Goal: Download file/media: Obtain a digital file from the website

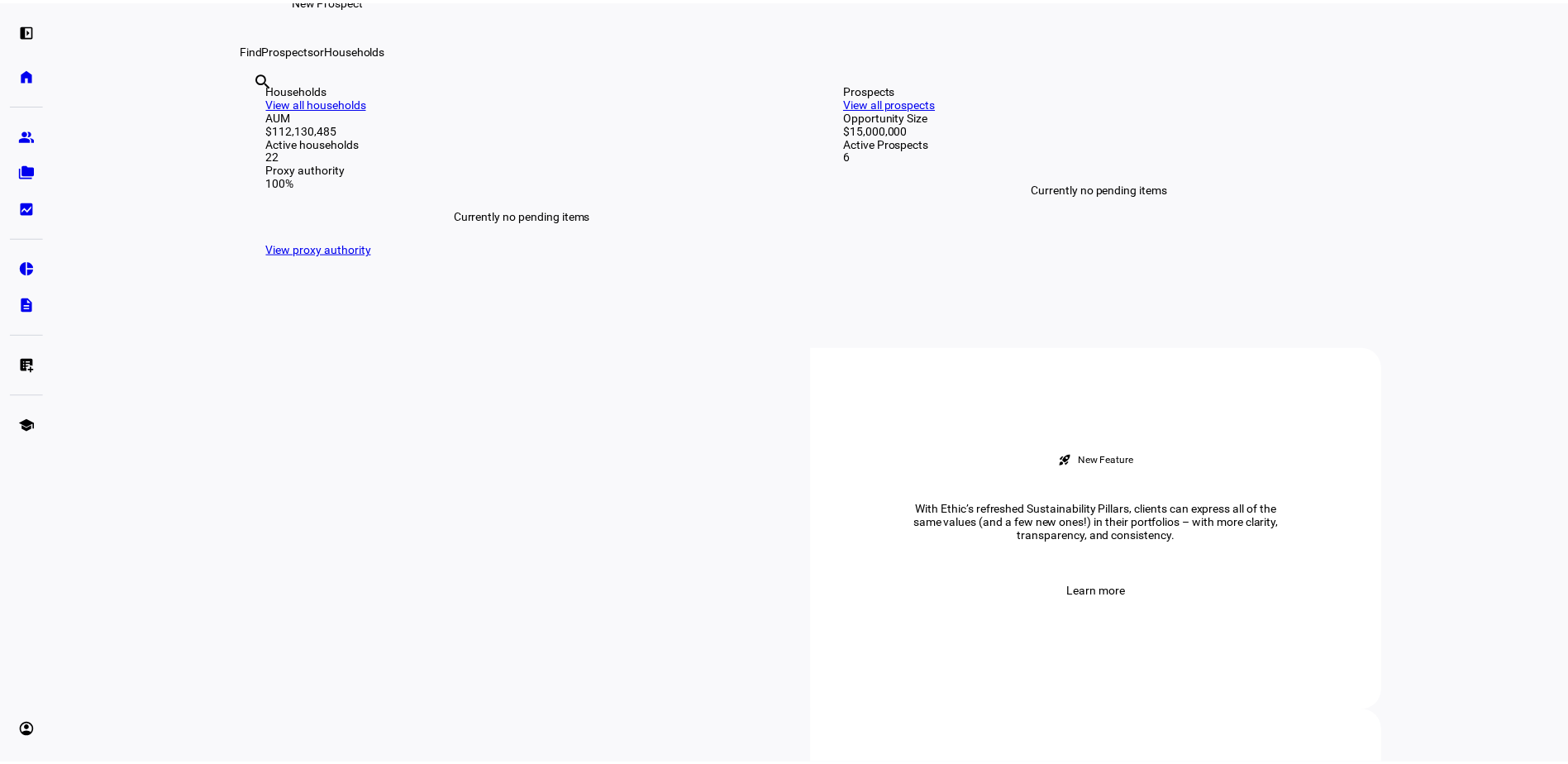
scroll to position [329, 0]
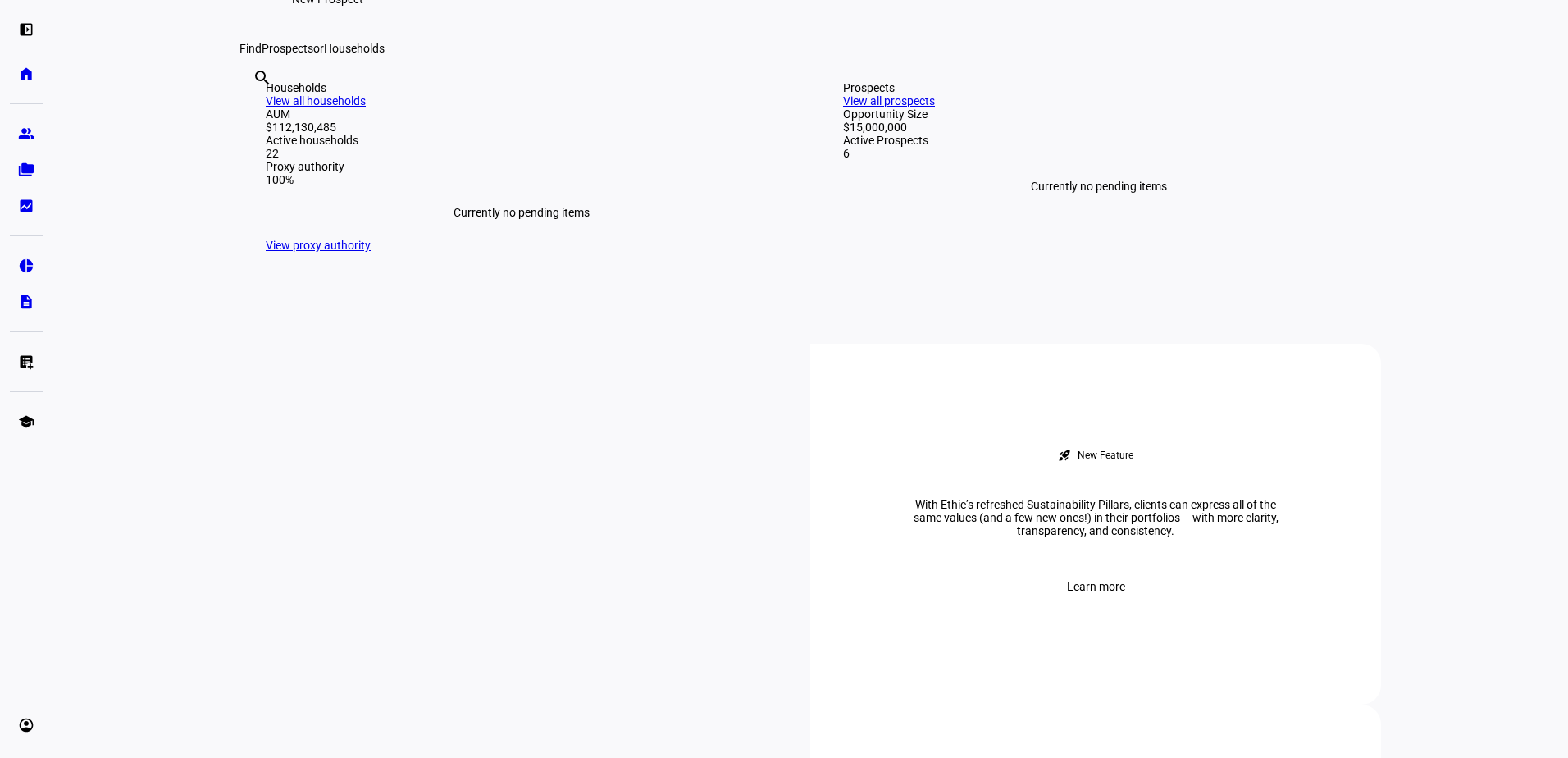
click at [256, 110] on input "text" at bounding box center [255, 100] width 4 height 19
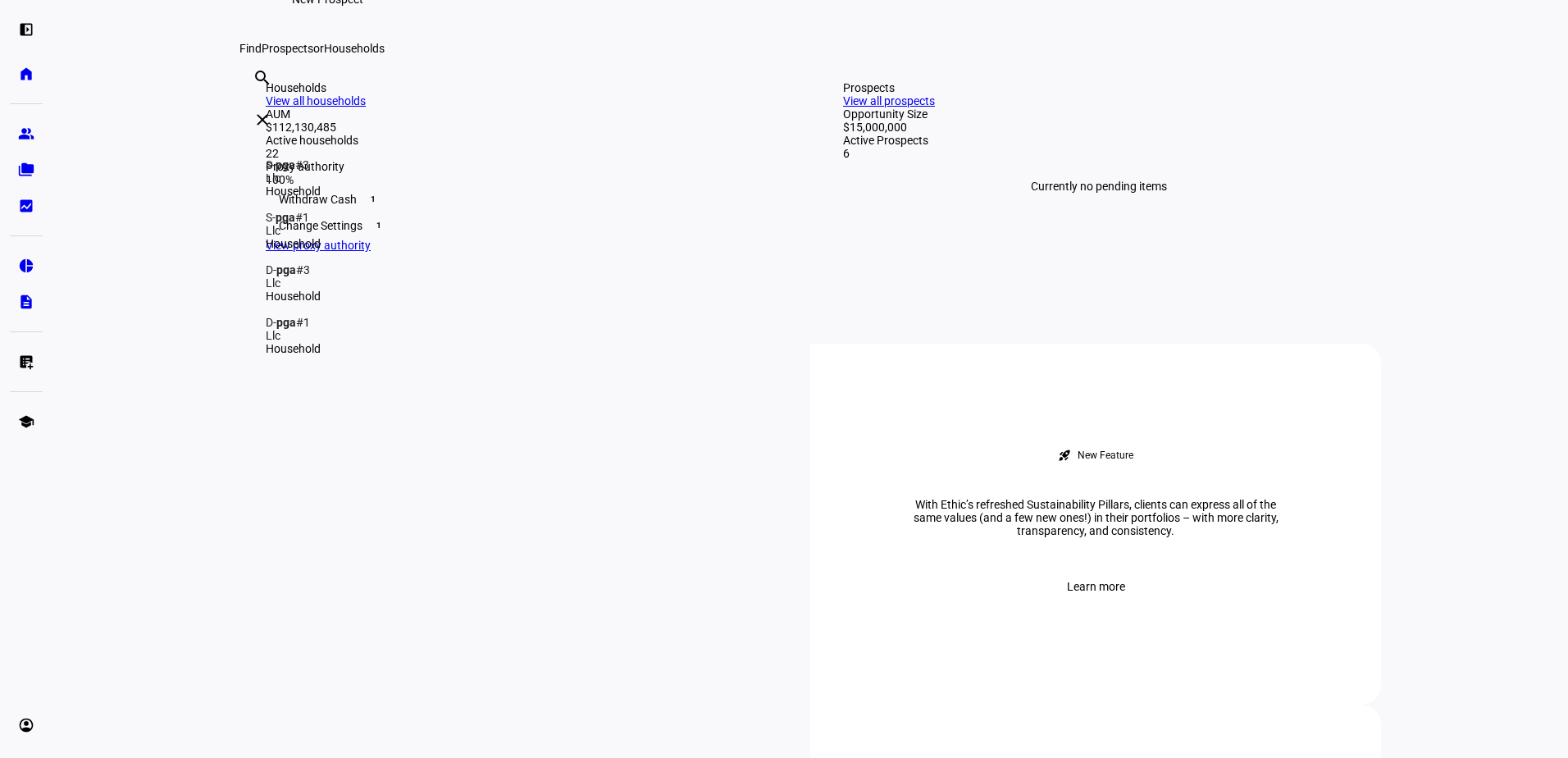
type input "PGA"
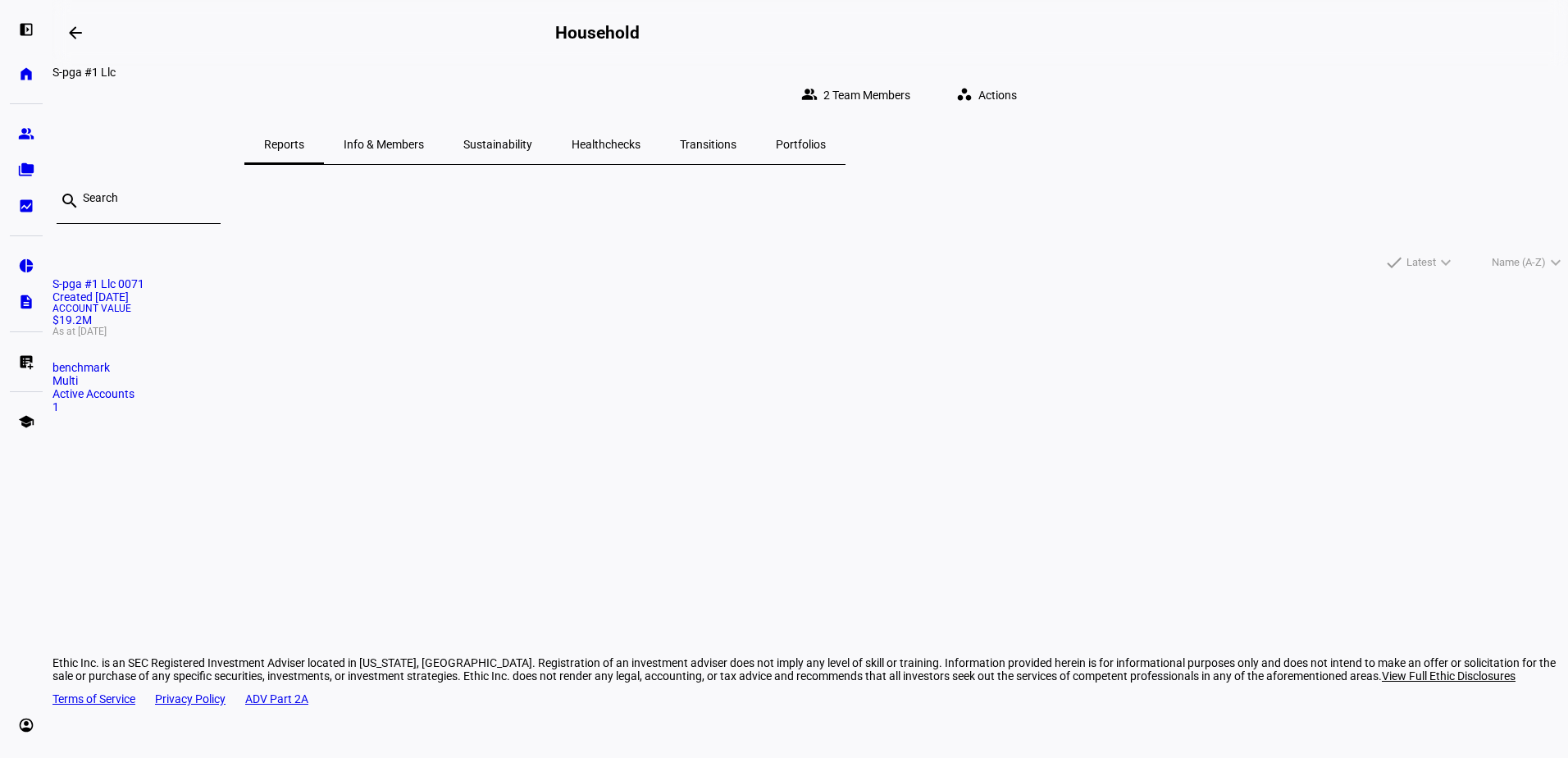
click at [424, 139] on span "Info & Members" at bounding box center [383, 144] width 80 height 11
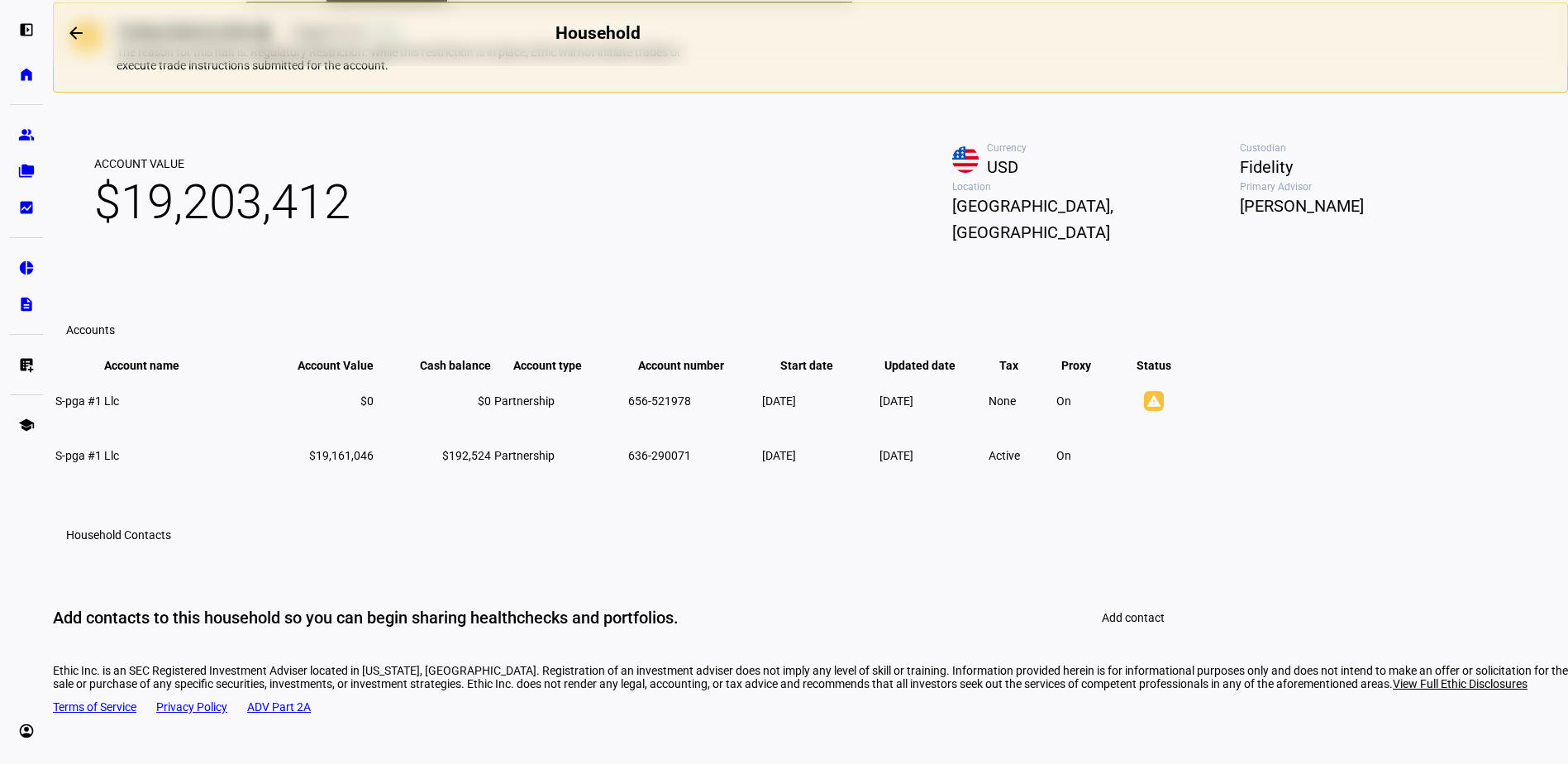
scroll to position [165, 0]
click at [986, 481] on td "[DATE]" at bounding box center [931, 455] width 107 height 53
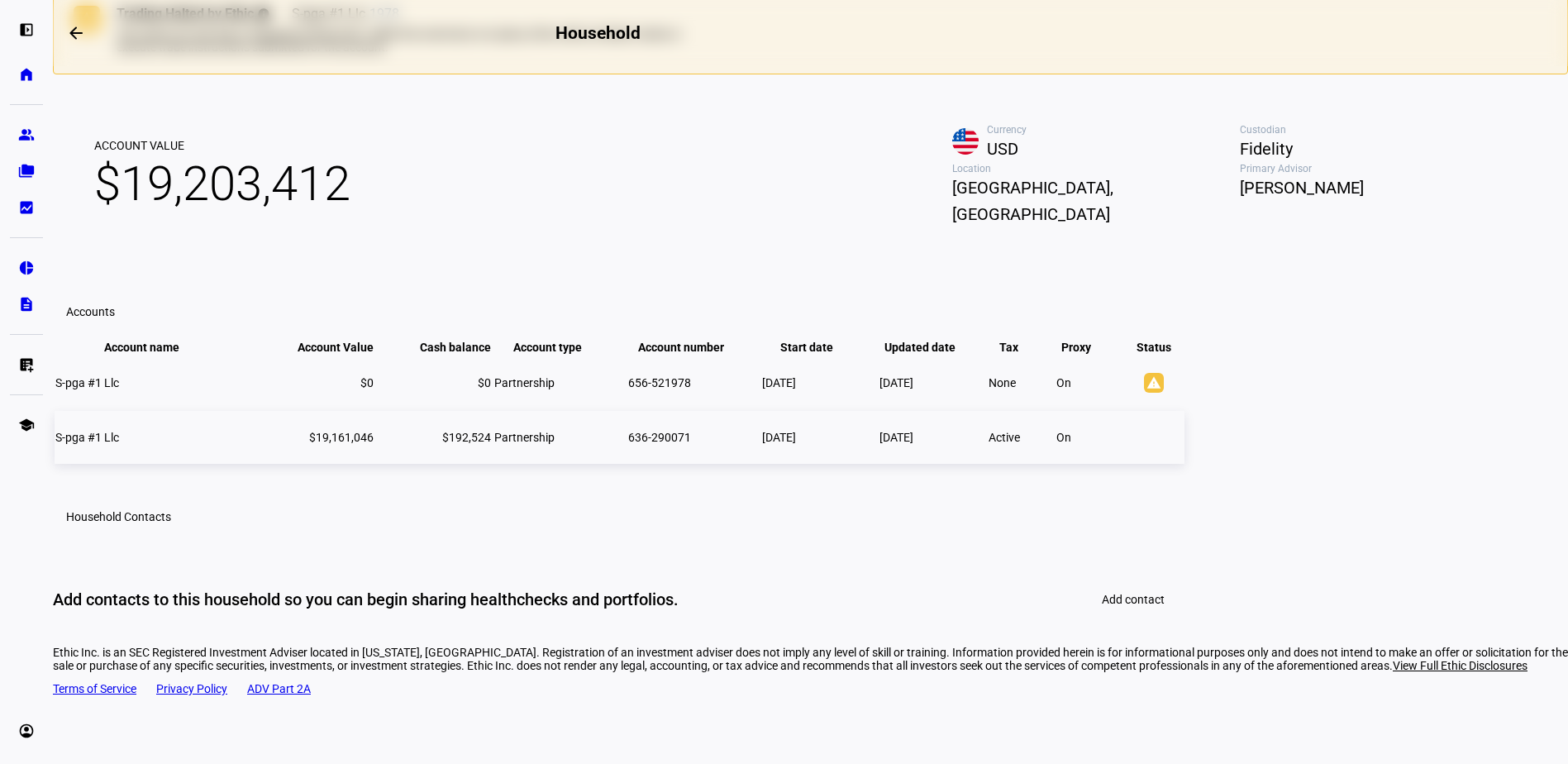
scroll to position [181, 0]
click at [119, 444] on span "S-pga #1 Llc" at bounding box center [88, 437] width 64 height 13
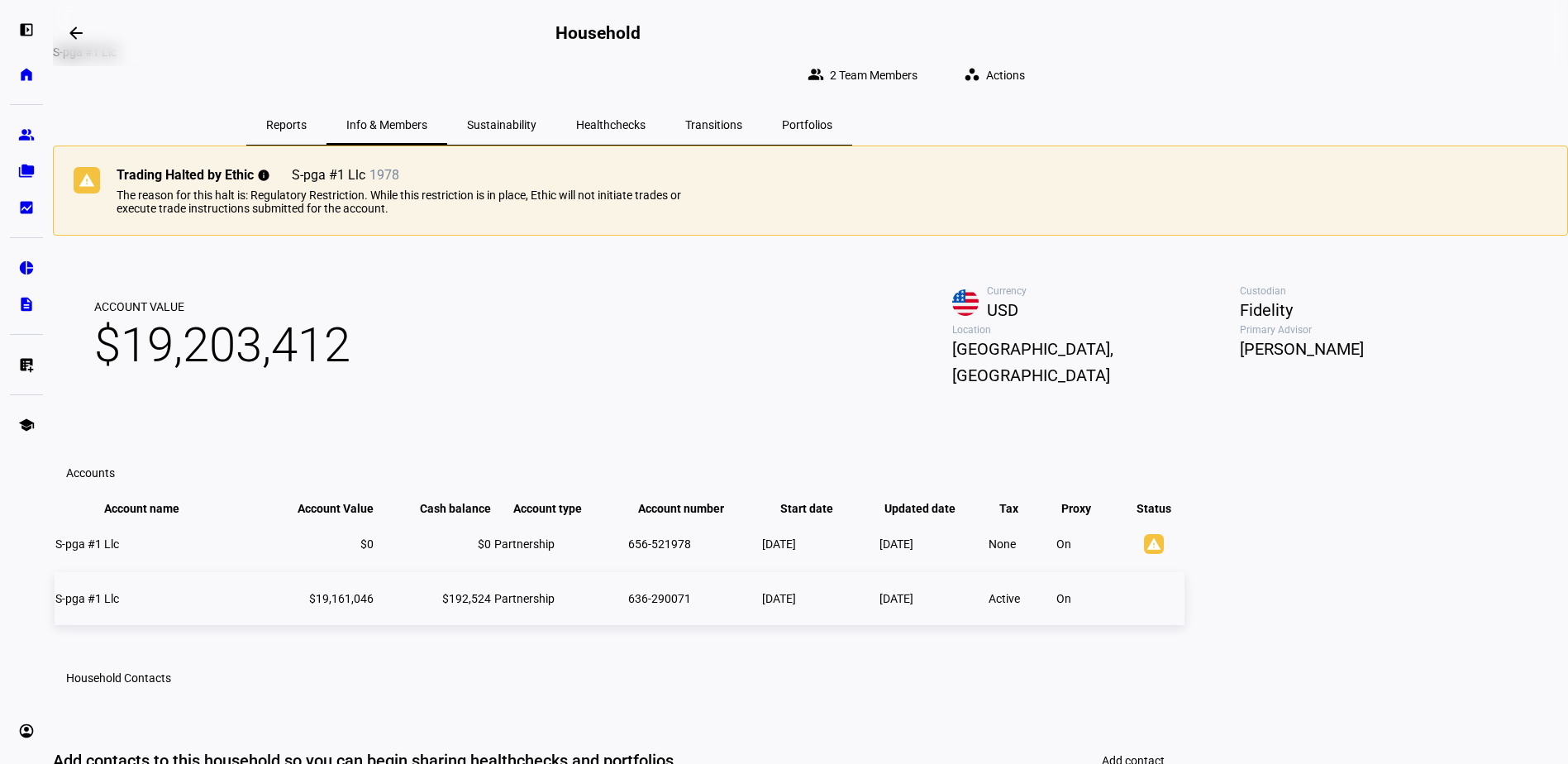
scroll to position [0, 0]
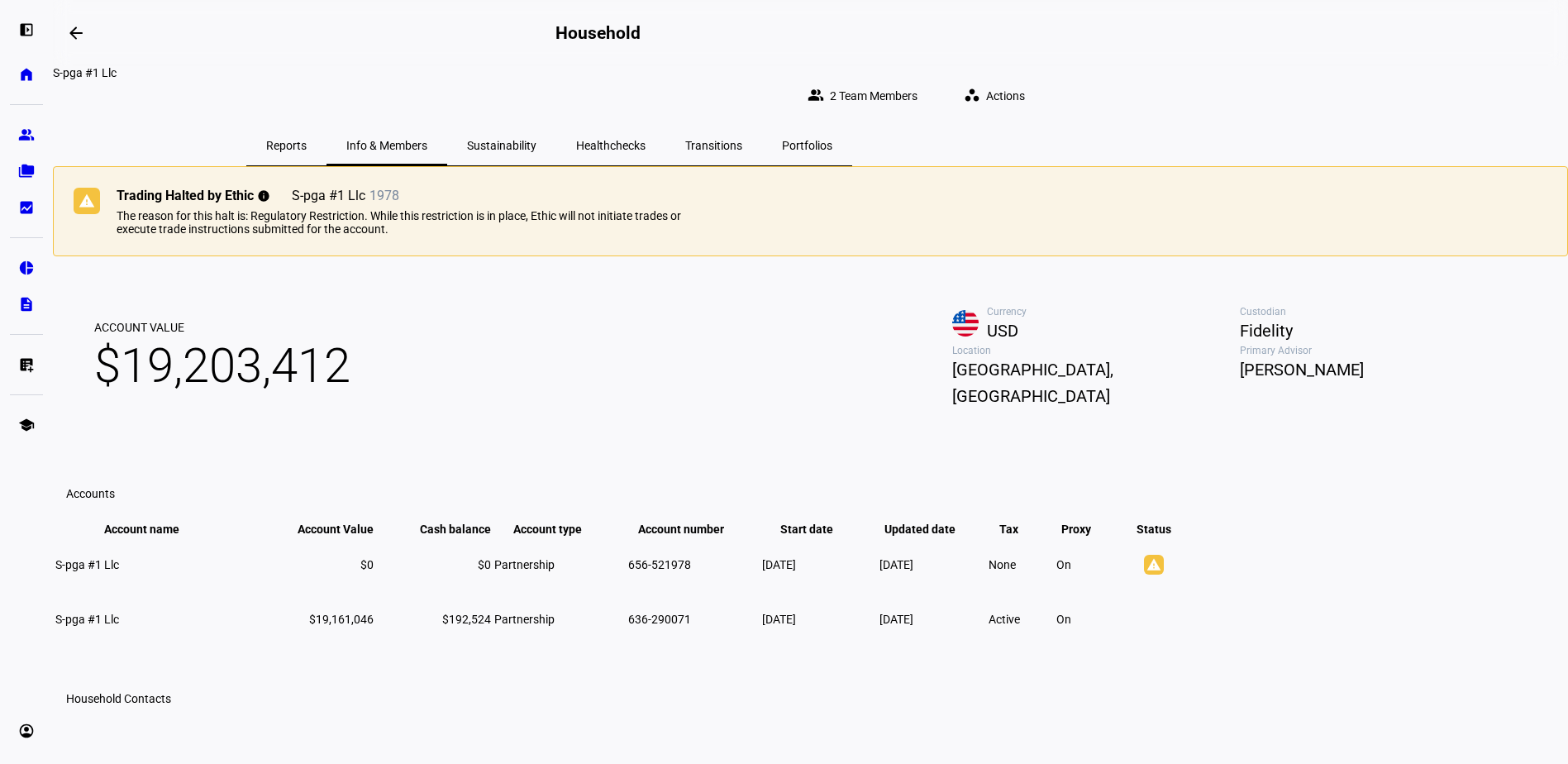
click at [537, 140] on span "Sustainability" at bounding box center [501, 145] width 69 height 12
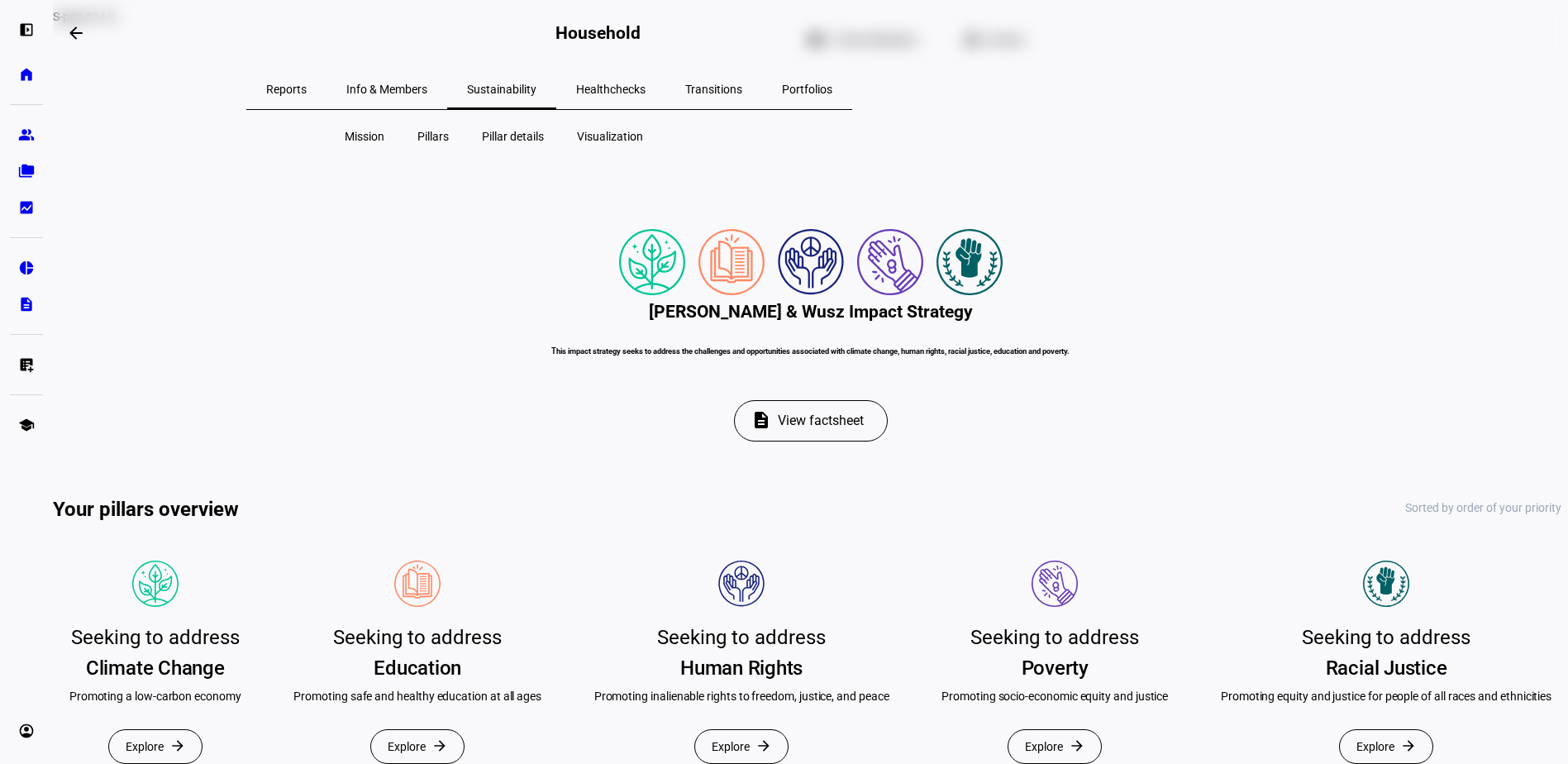
scroll to position [55, 0]
click at [785, 442] on span "View factsheet" at bounding box center [820, 422] width 86 height 40
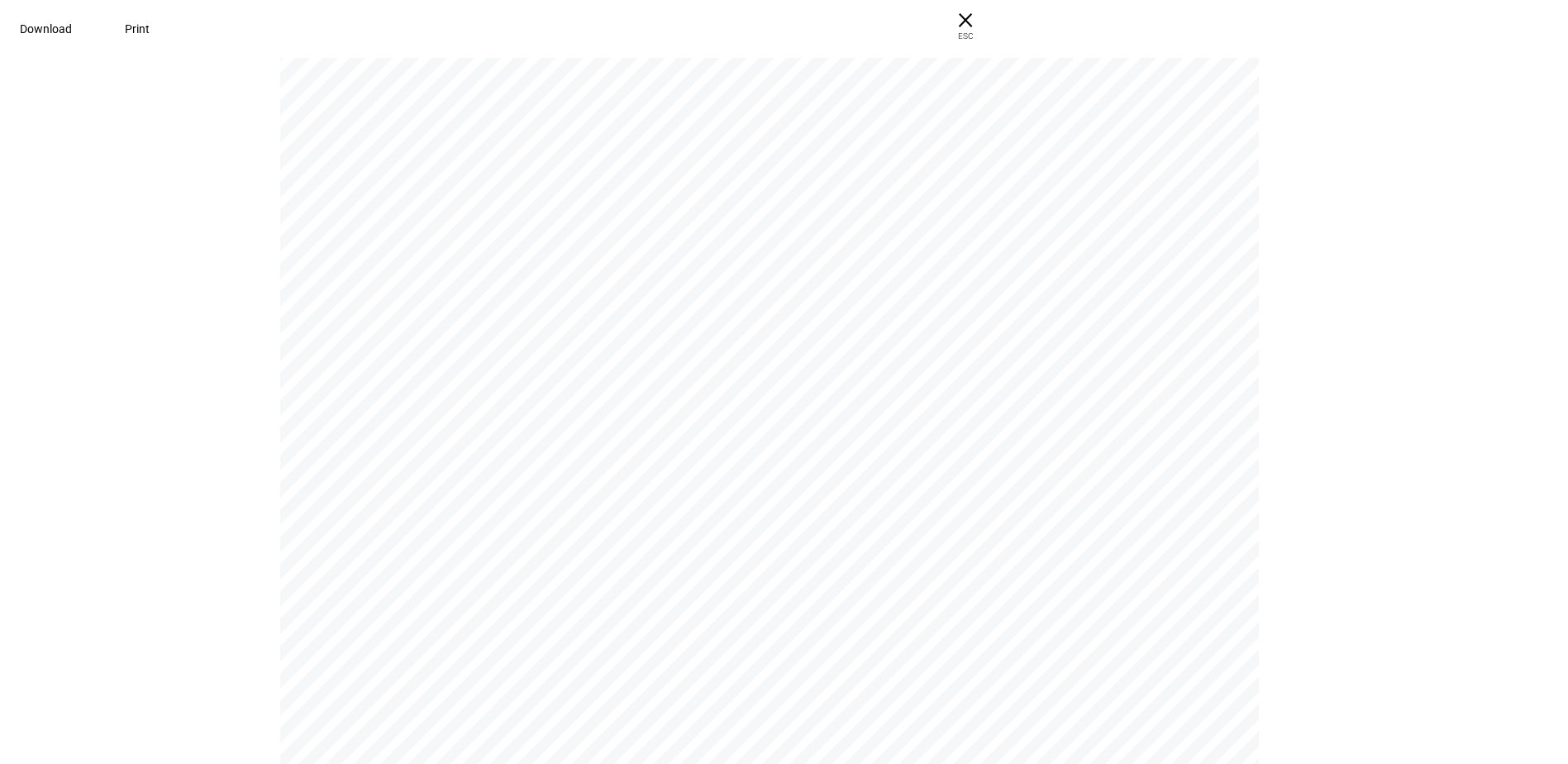
scroll to position [0, 0]
click at [992, 19] on span "× ESC" at bounding box center [966, 27] width 53 height 53
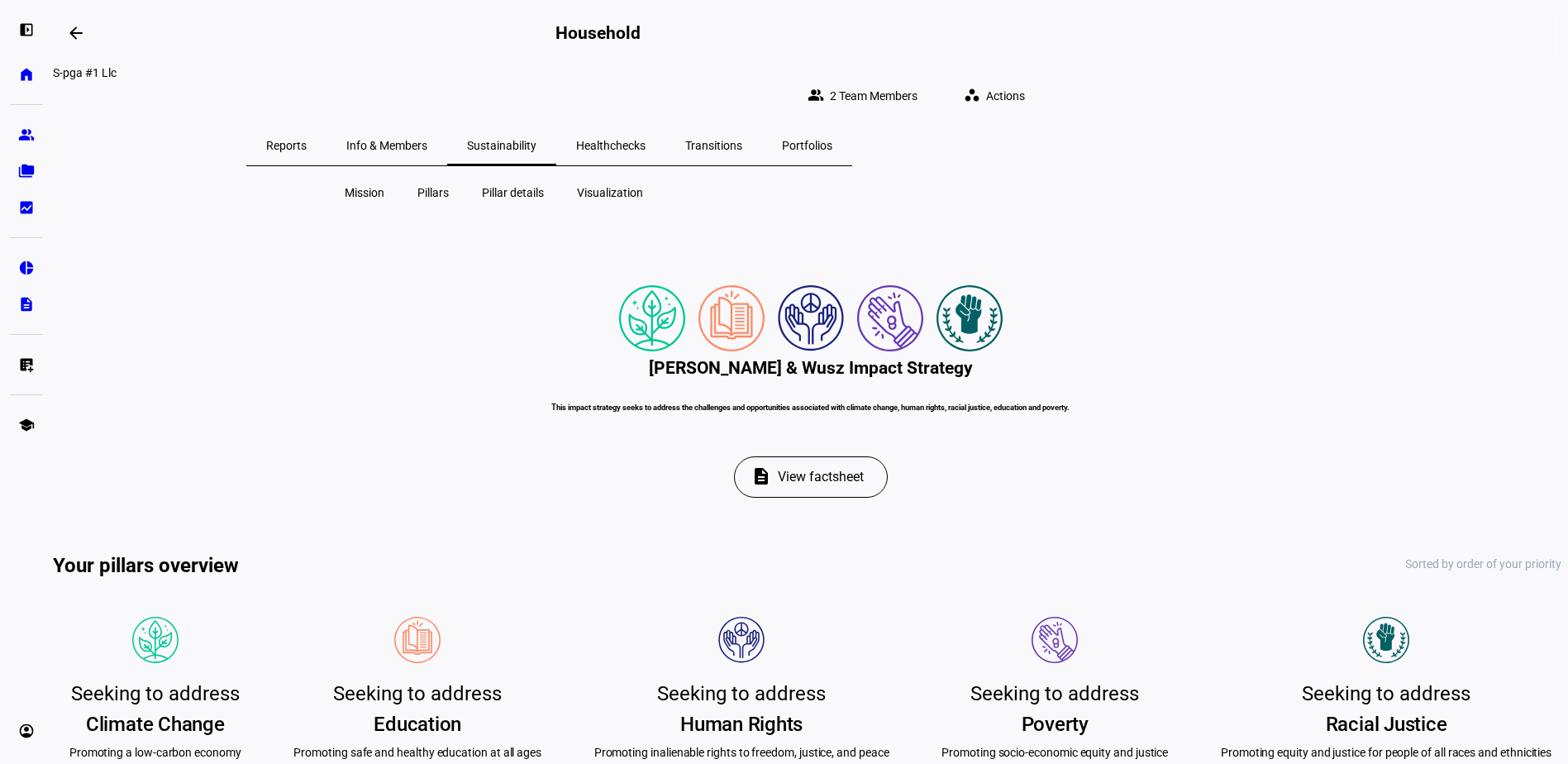
scroll to position [55, 0]
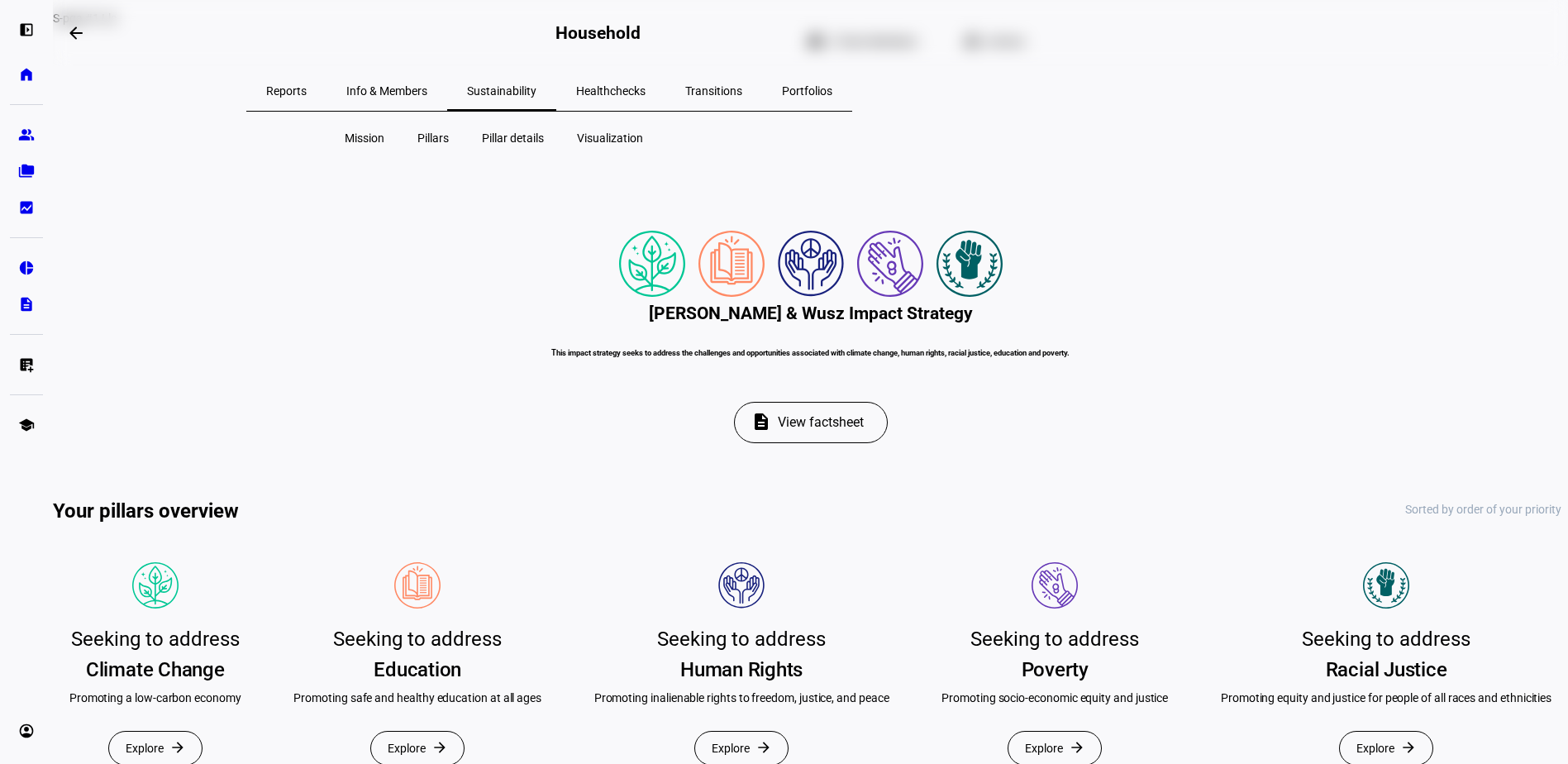
click at [645, 85] on span "Healthchecks" at bounding box center [611, 90] width 69 height 12
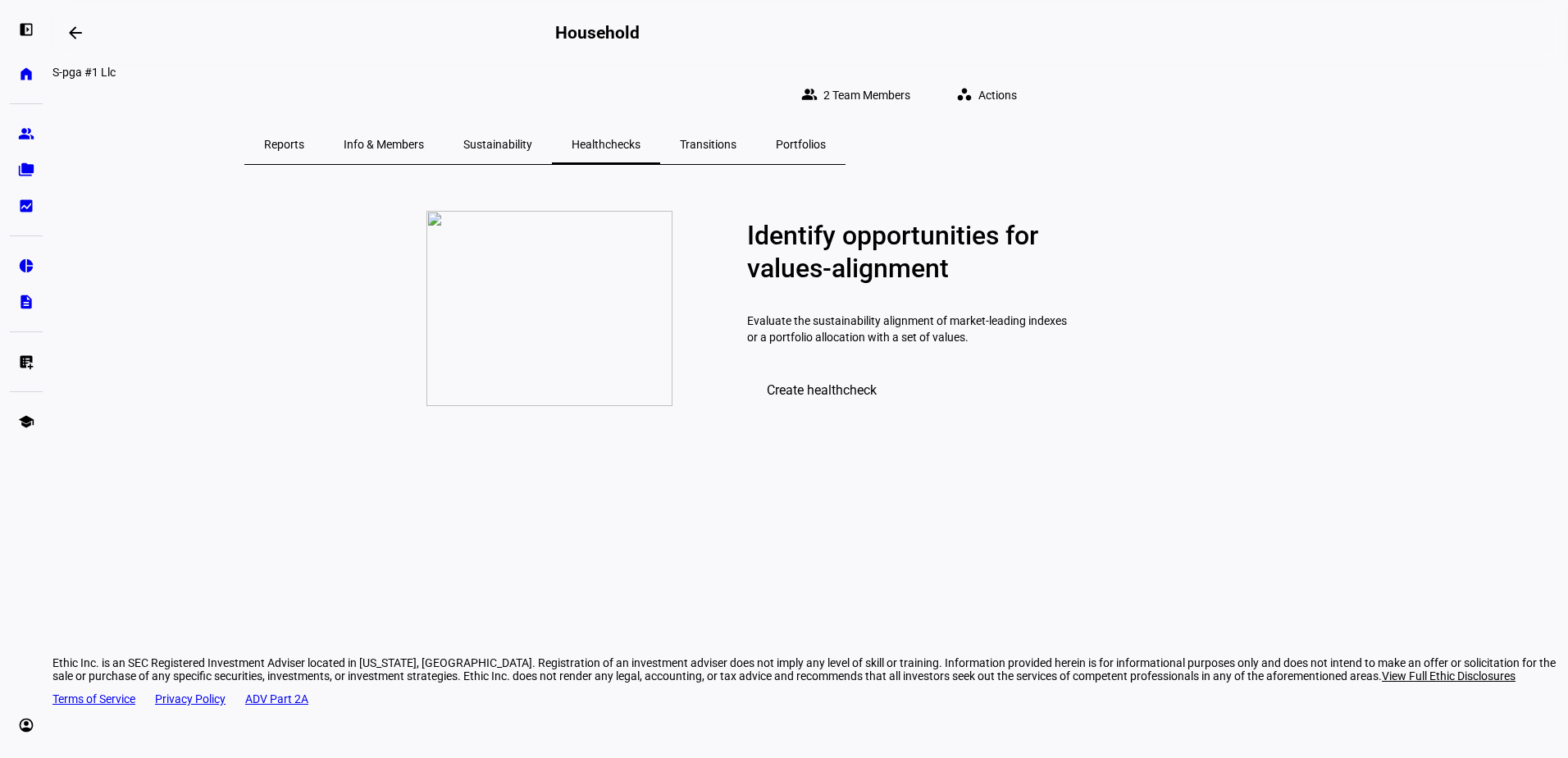
click at [444, 133] on div "Info & Members" at bounding box center [384, 144] width 119 height 40
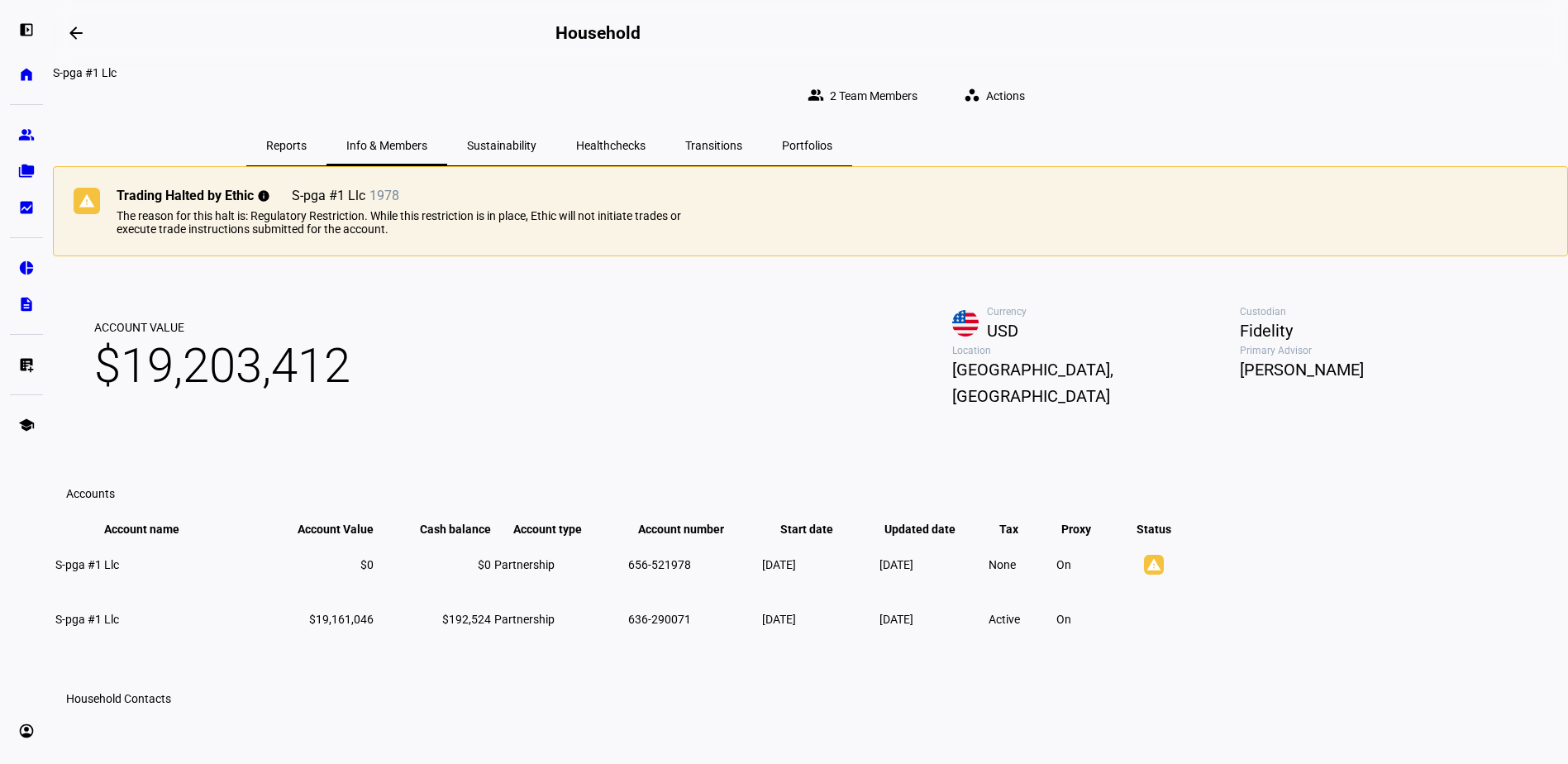
click at [742, 140] on span "Transitions" at bounding box center [714, 145] width 57 height 12
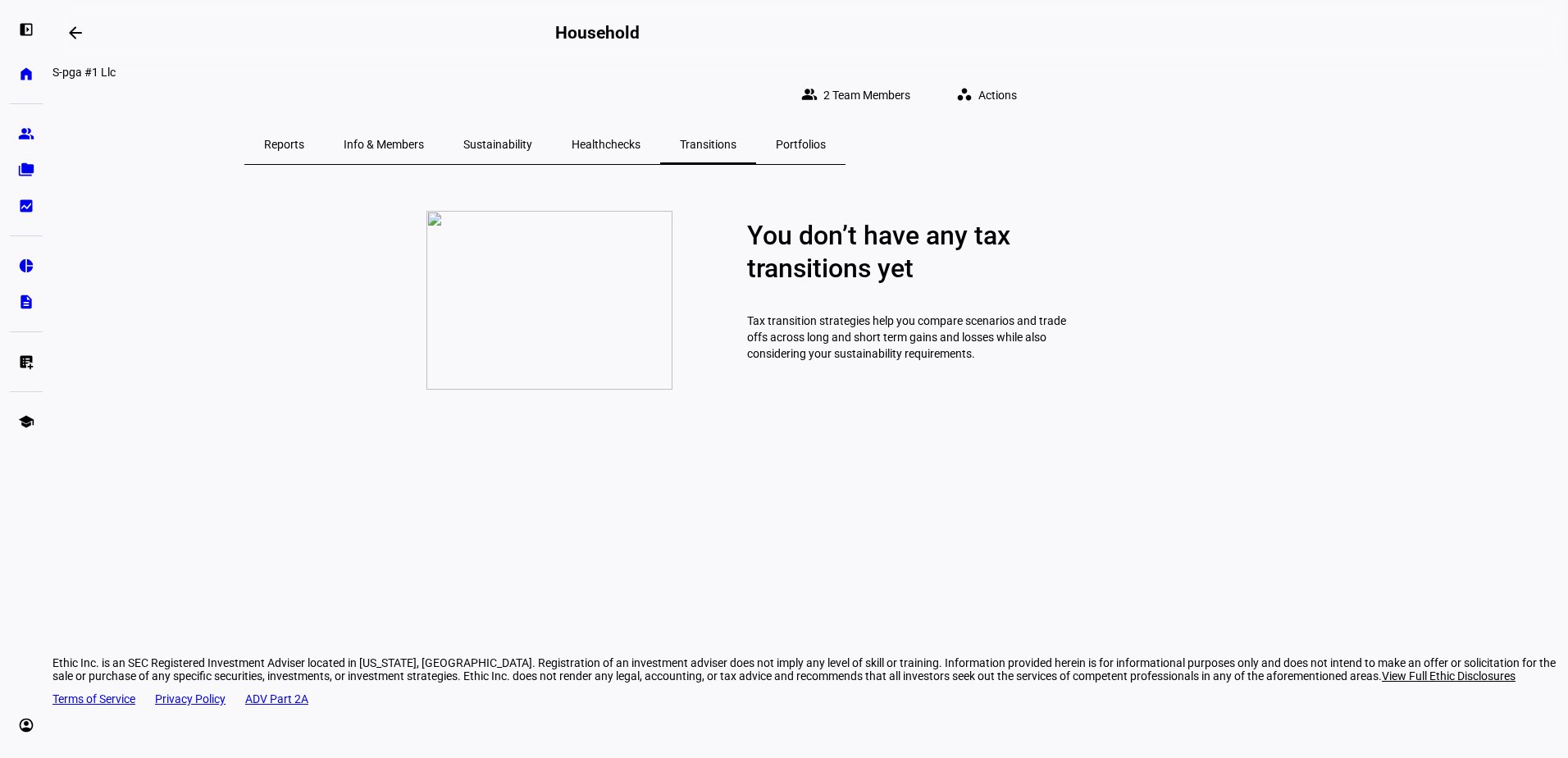
click at [640, 139] on span "Healthchecks" at bounding box center [606, 144] width 69 height 11
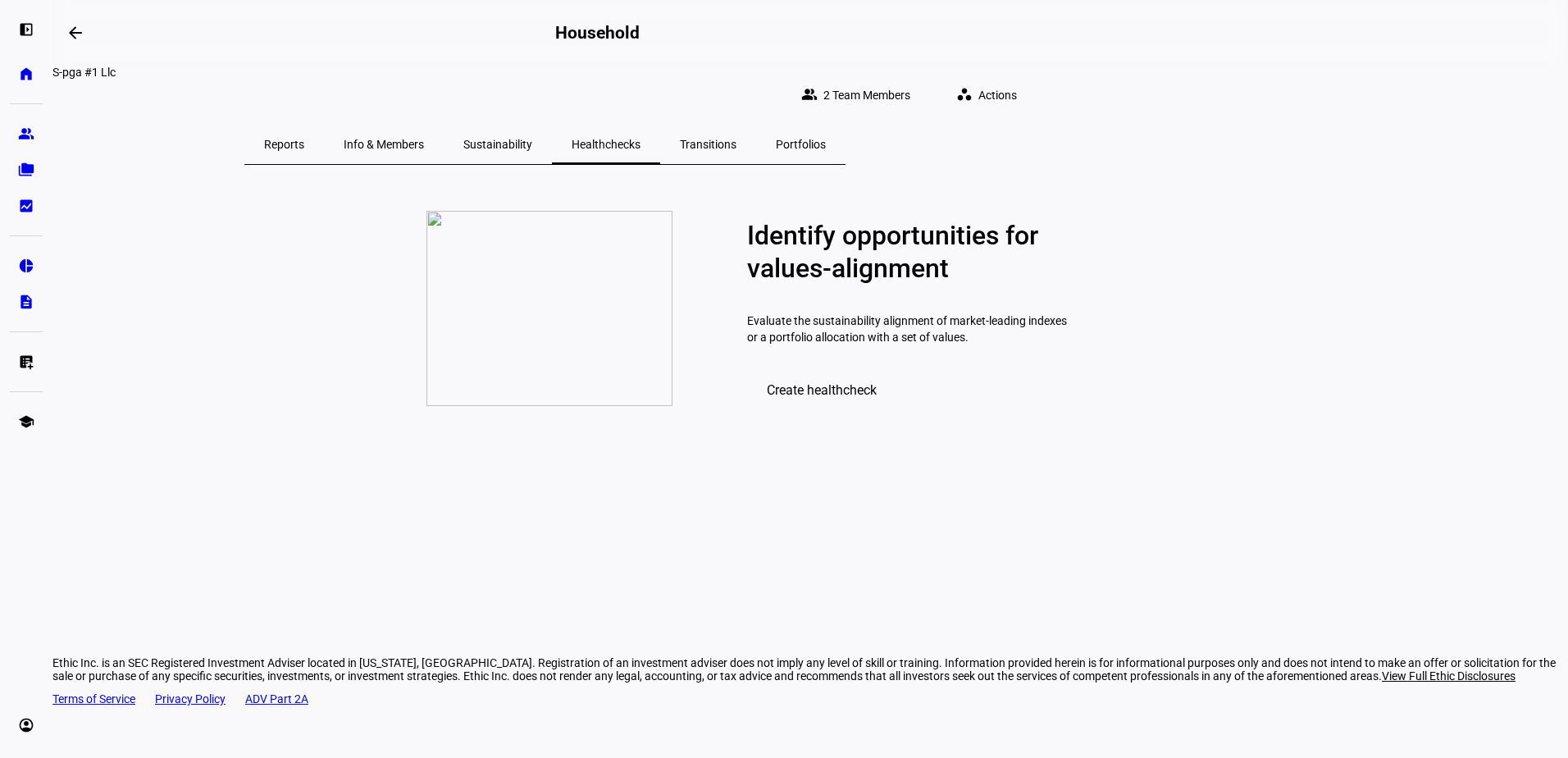
click at [532, 139] on span "Sustainability" at bounding box center [497, 144] width 69 height 11
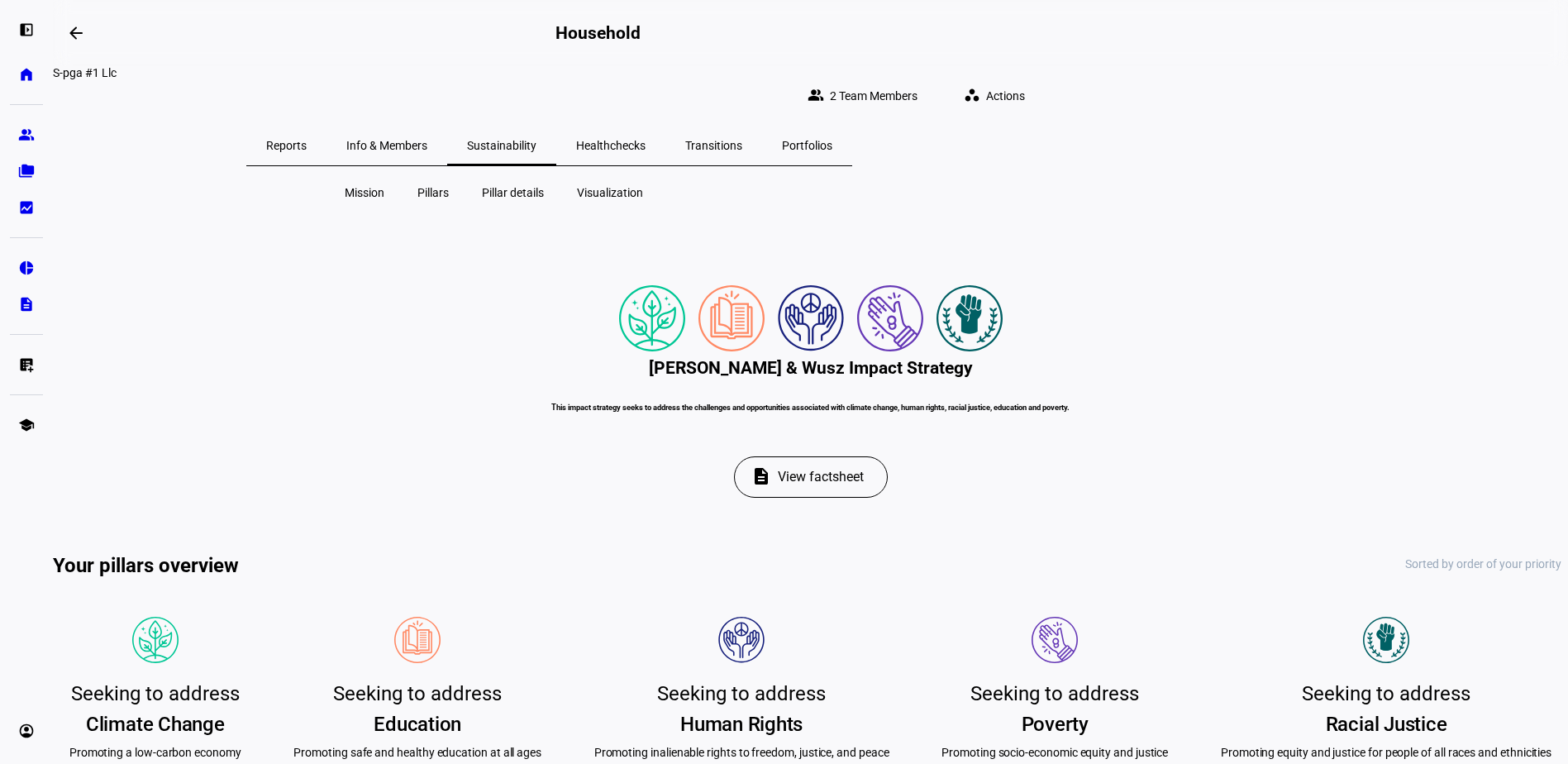
click at [506, 184] on span "Pillar details" at bounding box center [513, 192] width 62 height 17
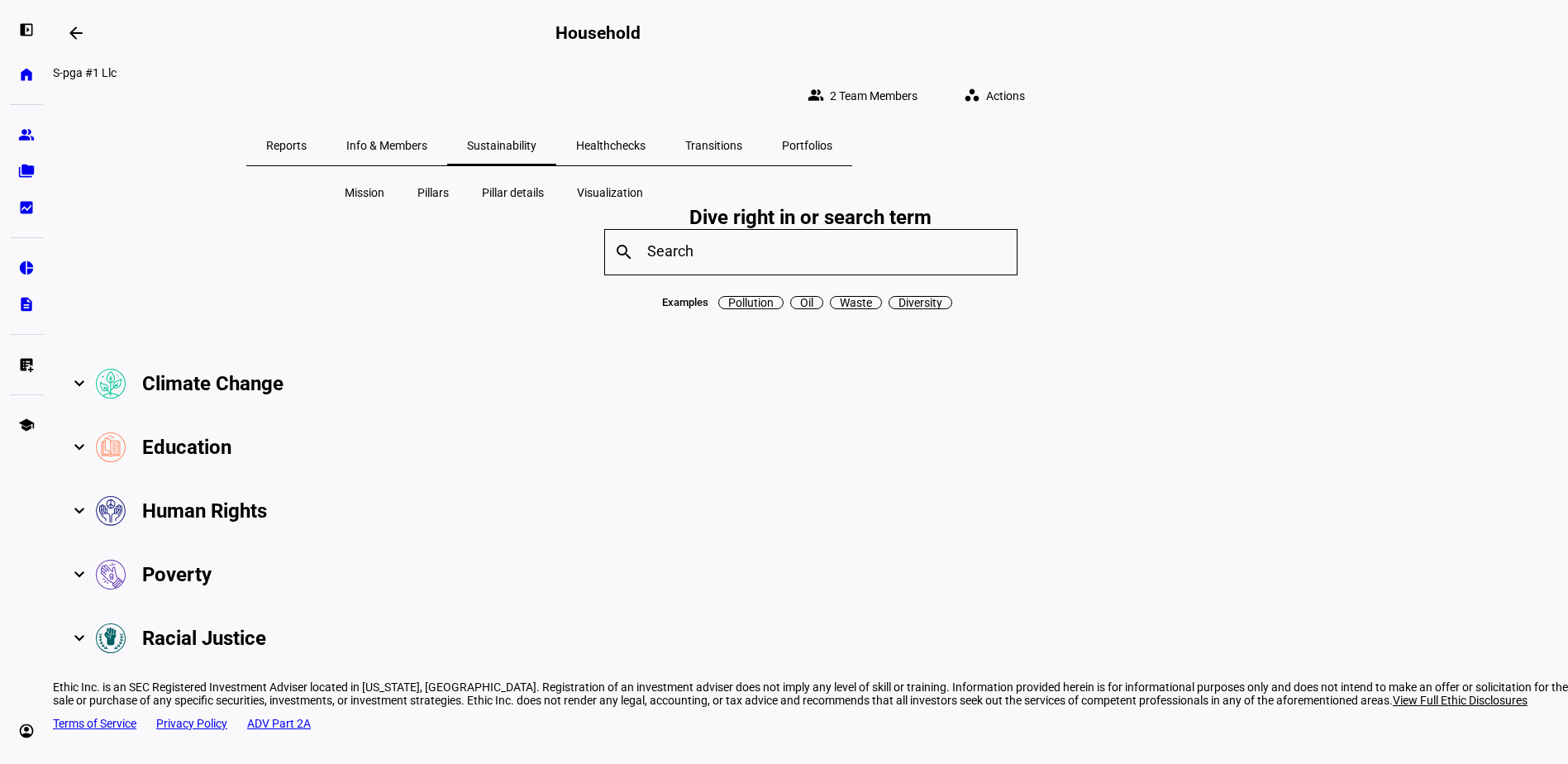
click at [661, 165] on plt-household-page "S-pga #1 Llc group 2 Team Members workspaces Actions Reports Info & Members Sus…" at bounding box center [810, 368] width 1515 height 604
click at [639, 184] on span "Visualization" at bounding box center [610, 192] width 66 height 17
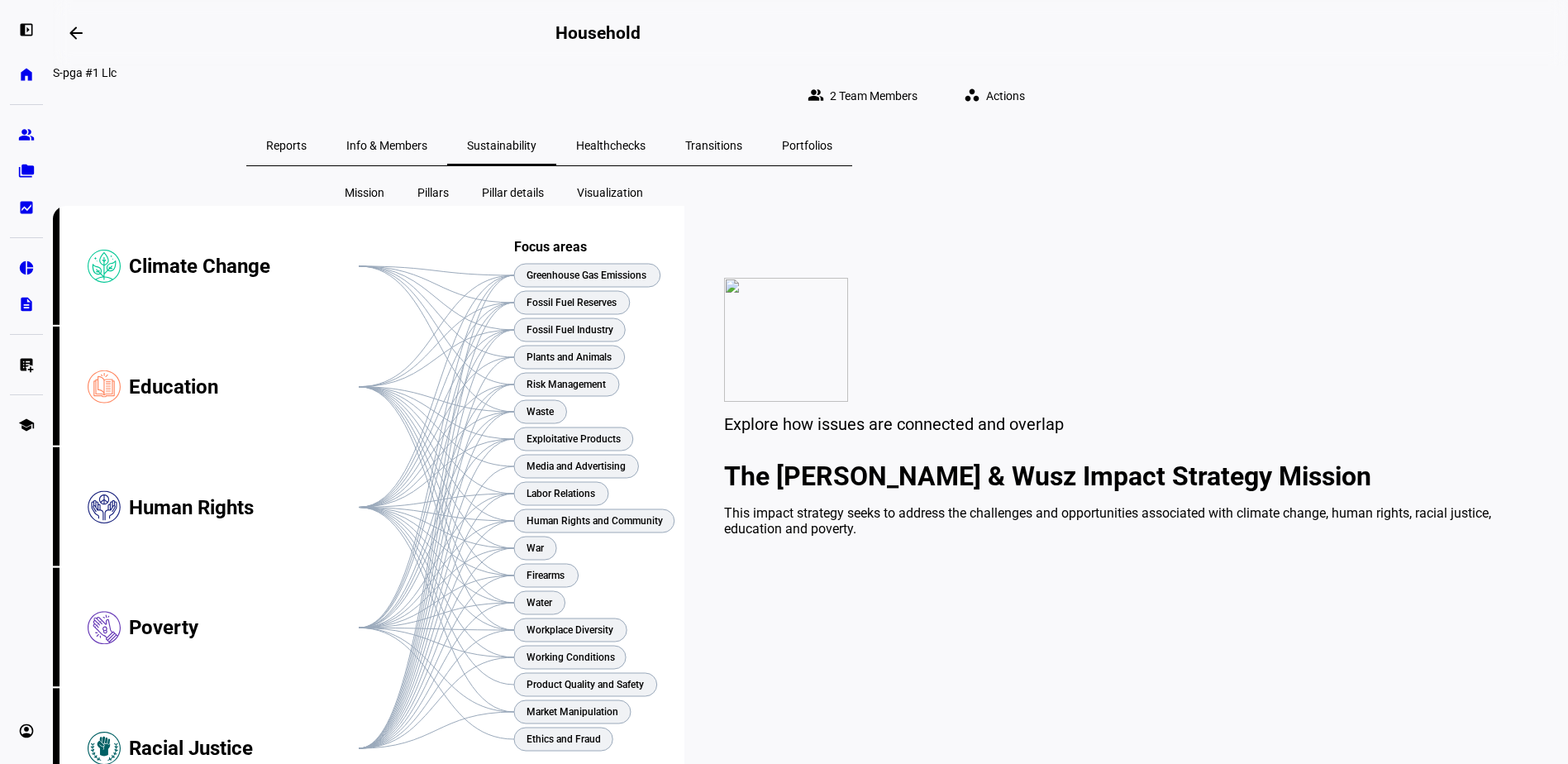
click at [832, 140] on span "Portfolios" at bounding box center [807, 145] width 50 height 12
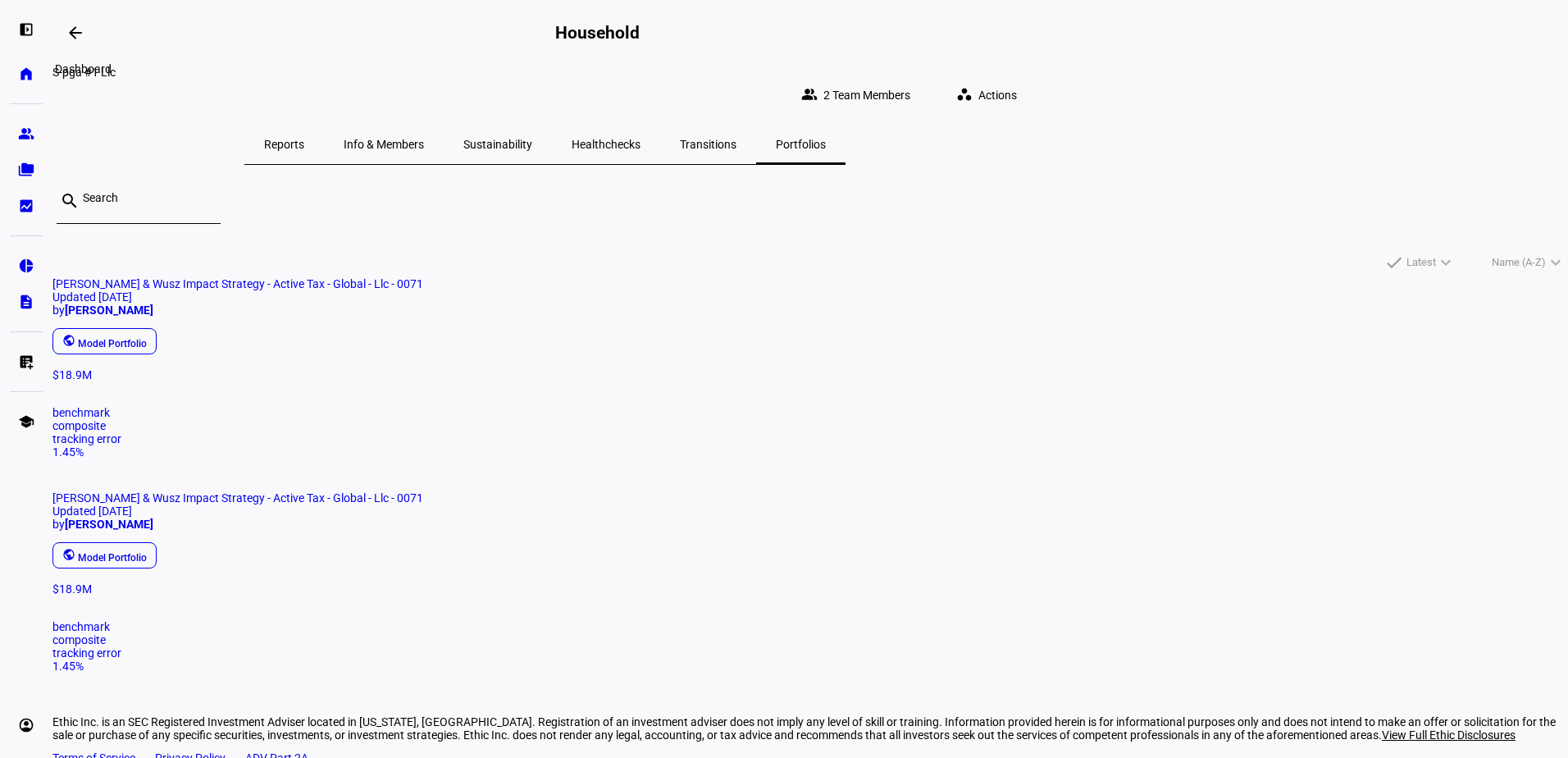
click at [75, 37] on mat-icon "arrow_backwards" at bounding box center [76, 32] width 19 height 19
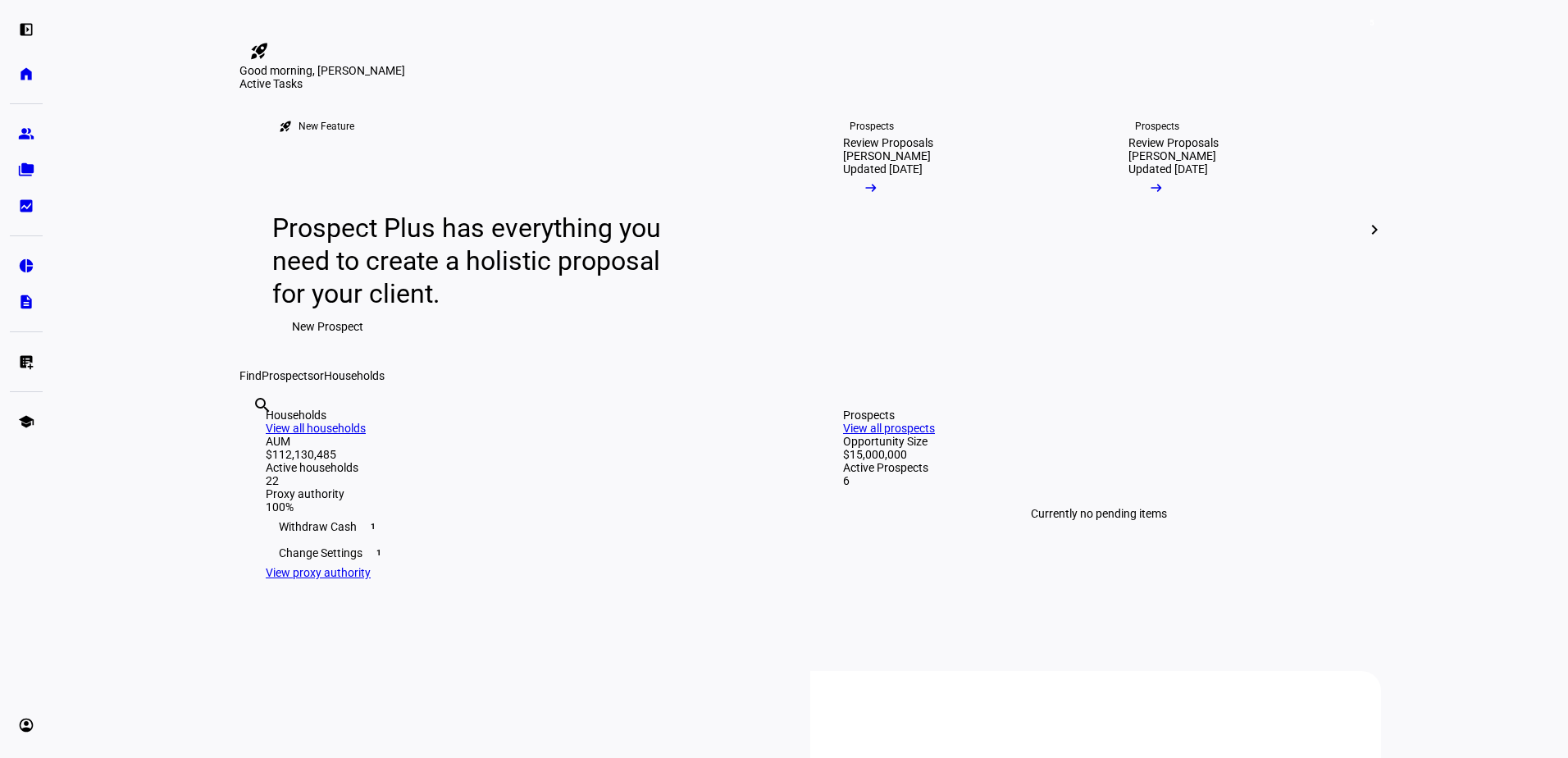
click at [265, 473] on div "search clear" at bounding box center [253, 427] width 26 height 90
click at [256, 437] on input "text" at bounding box center [255, 427] width 4 height 19
drag, startPoint x: 672, startPoint y: 628, endPoint x: 571, endPoint y: 631, distance: 101.0
click at [265, 473] on div "search D PGA clear" at bounding box center [253, 427] width 26 height 90
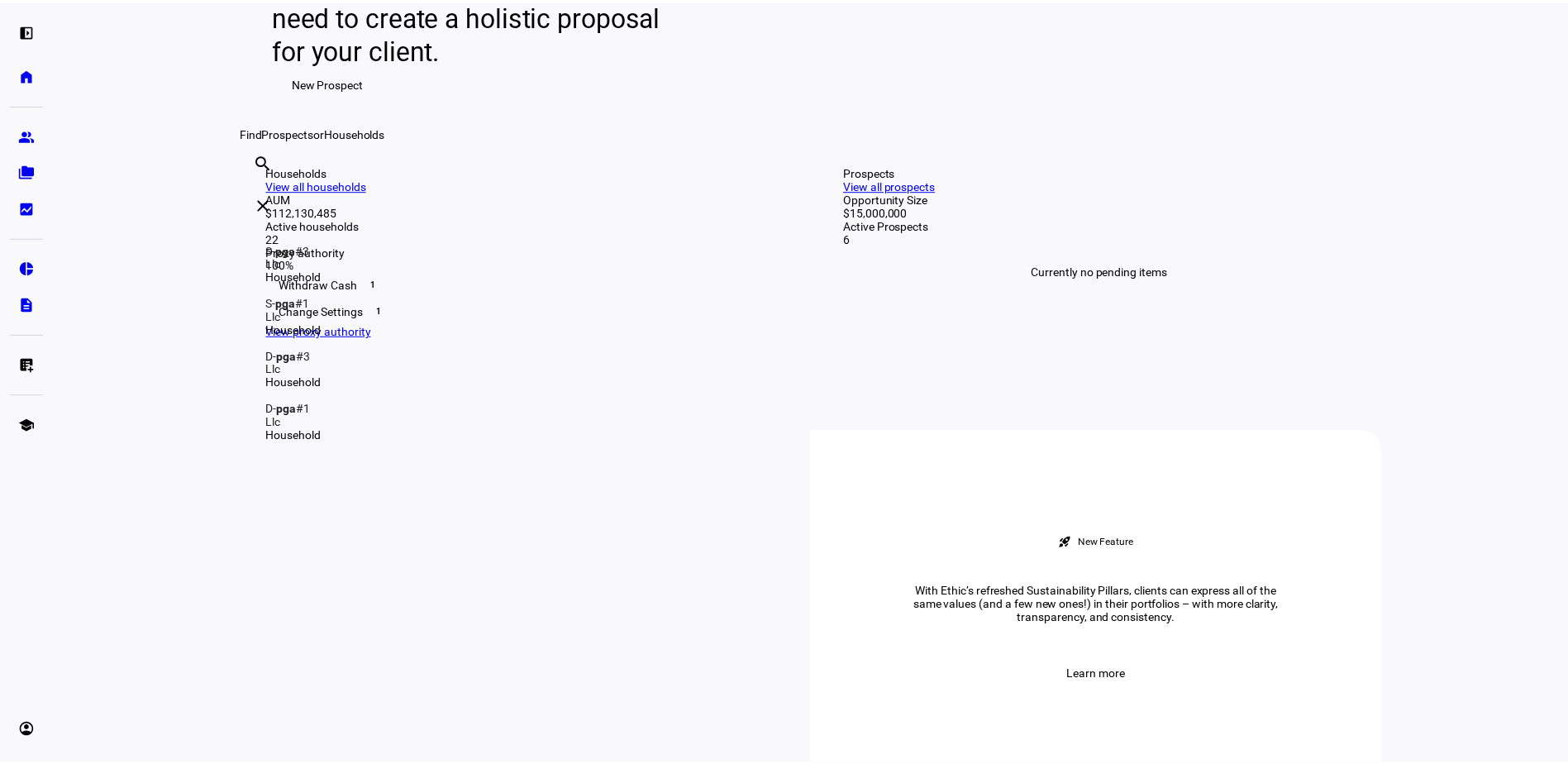
scroll to position [247, 0]
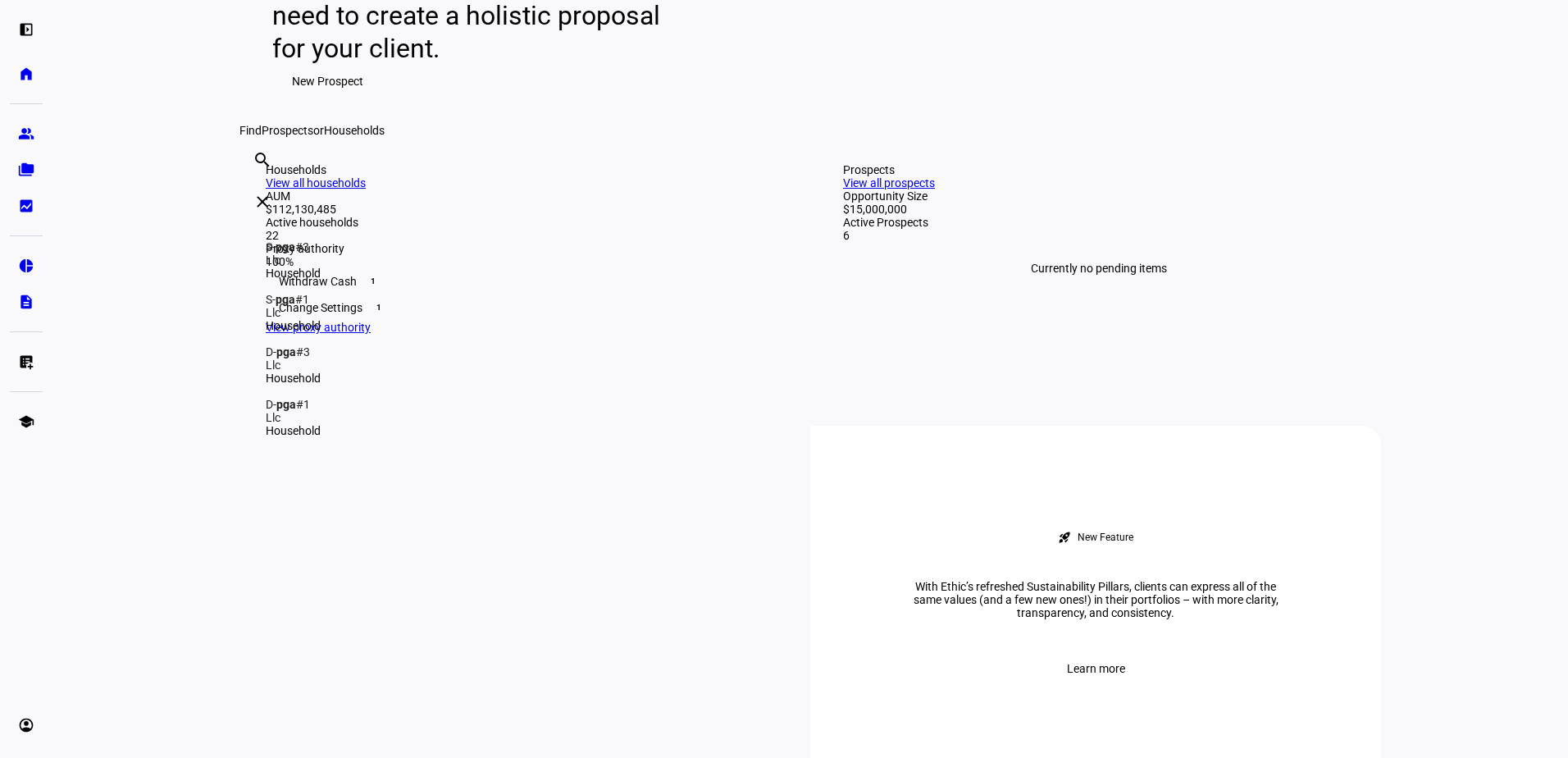
type input "PGA"
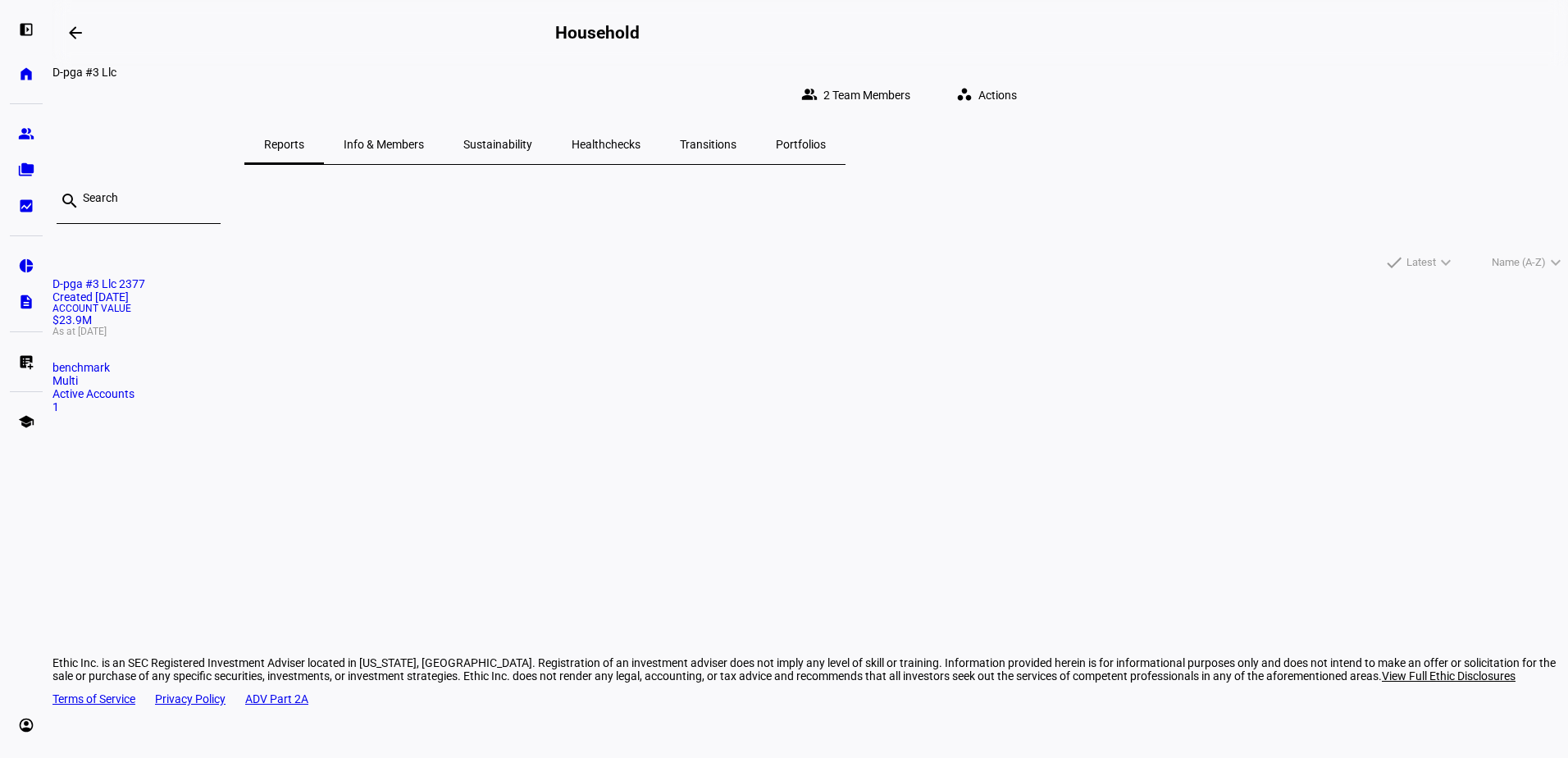
click at [424, 142] on span "Info & Members" at bounding box center [383, 144] width 80 height 40
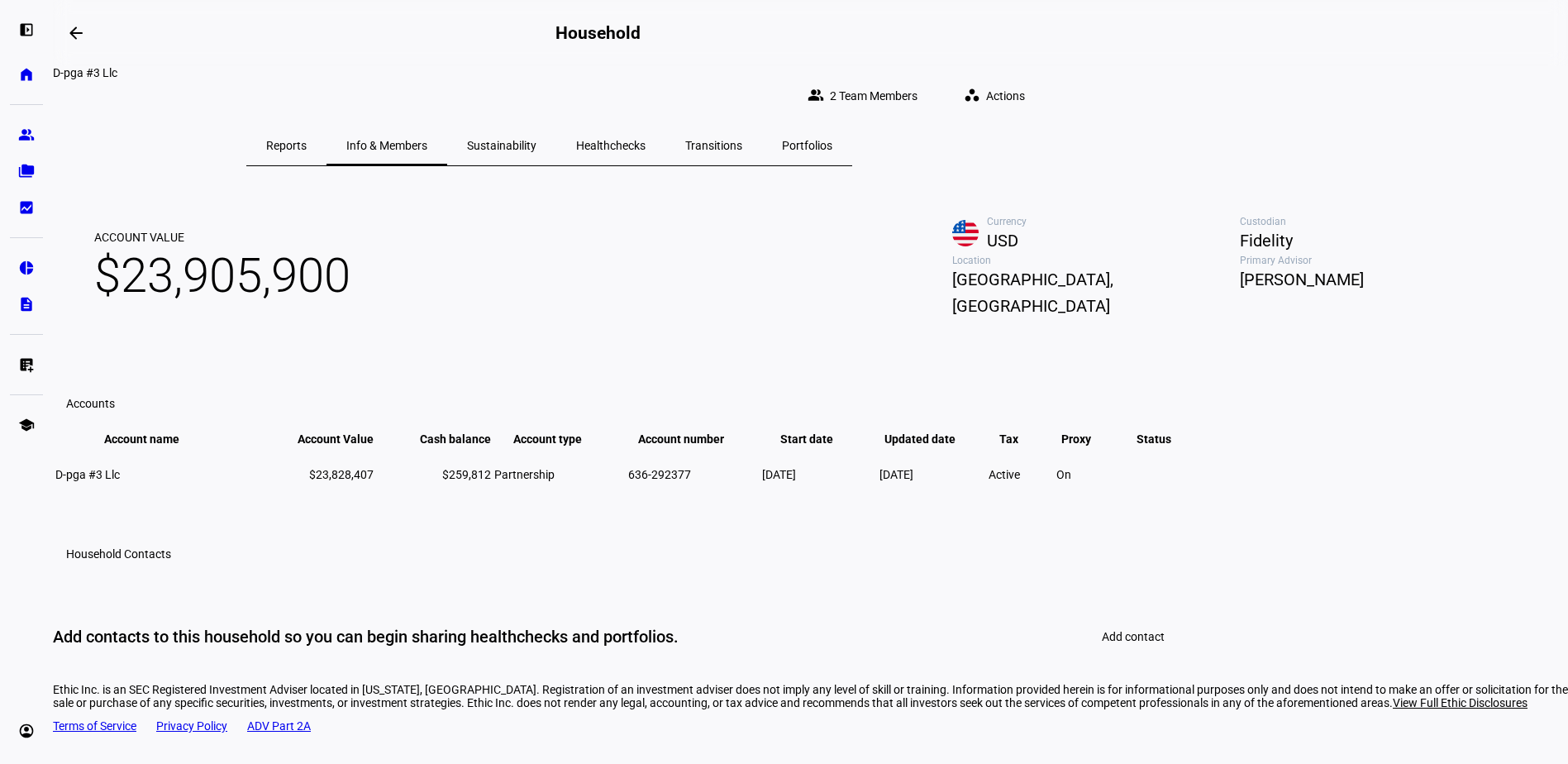
click at [537, 126] on span "Sustainability" at bounding box center [501, 145] width 69 height 40
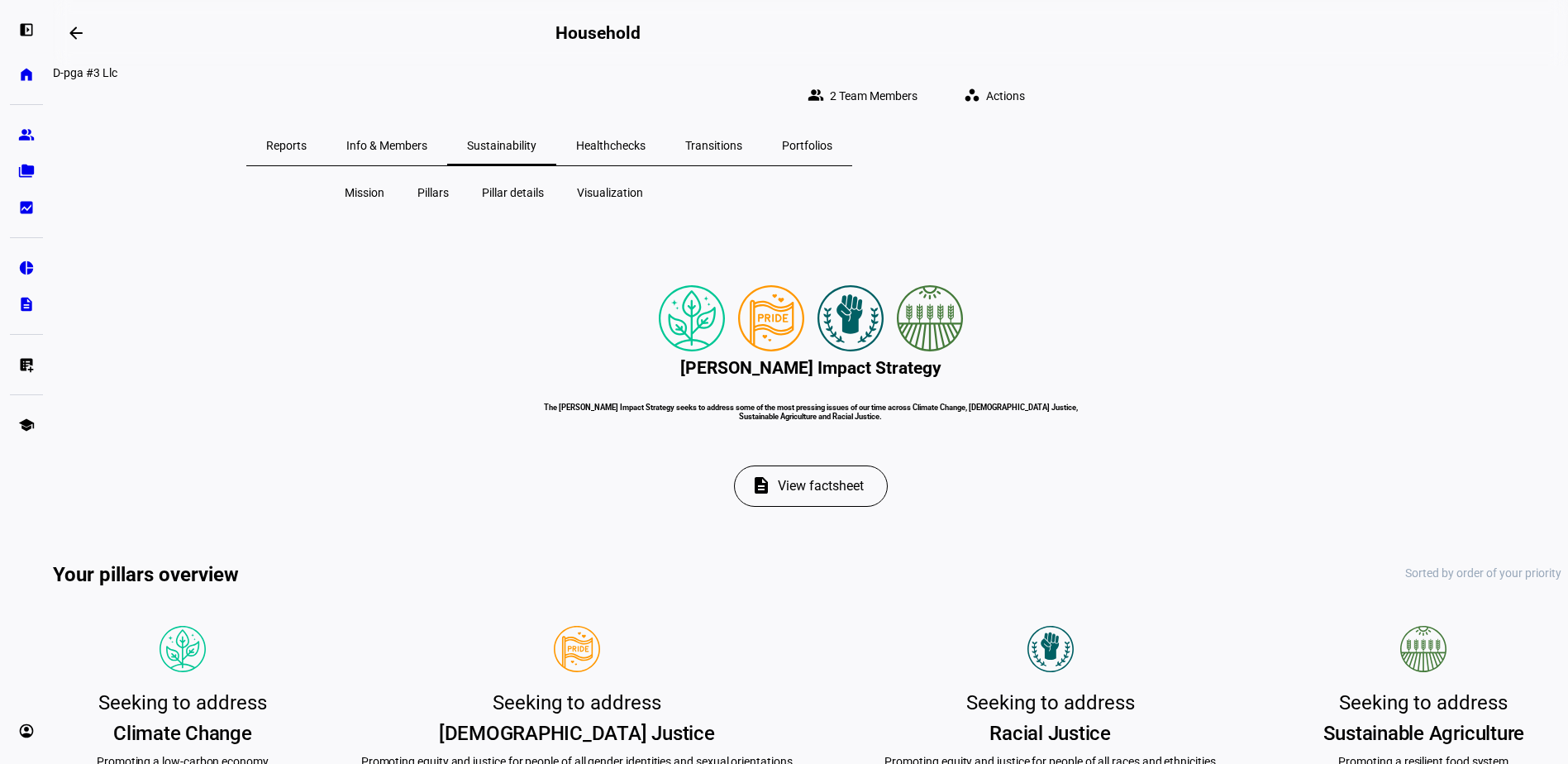
click at [832, 140] on span "Portfolios" at bounding box center [807, 145] width 50 height 12
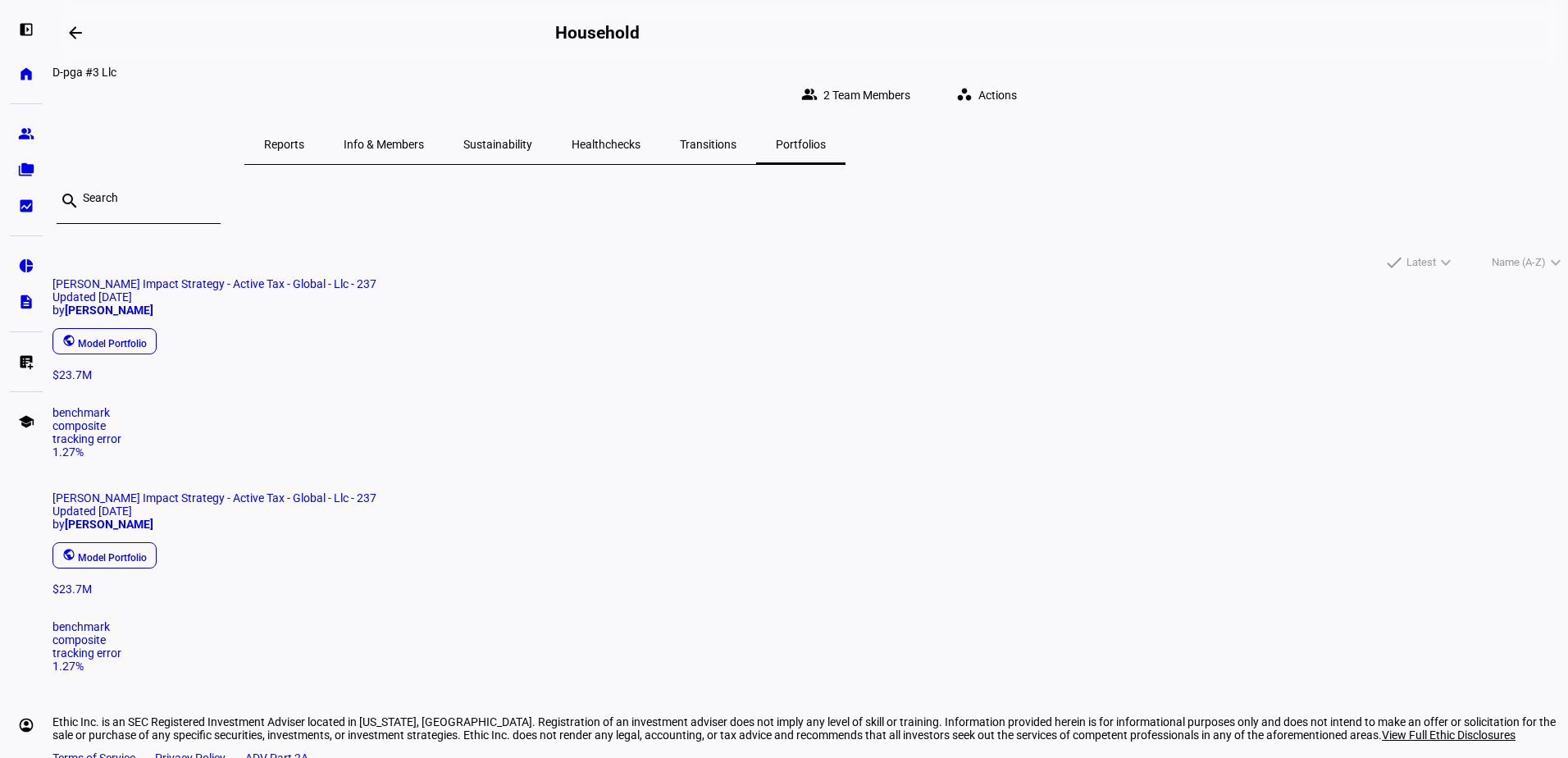
click at [736, 139] on span "Transitions" at bounding box center [708, 144] width 56 height 11
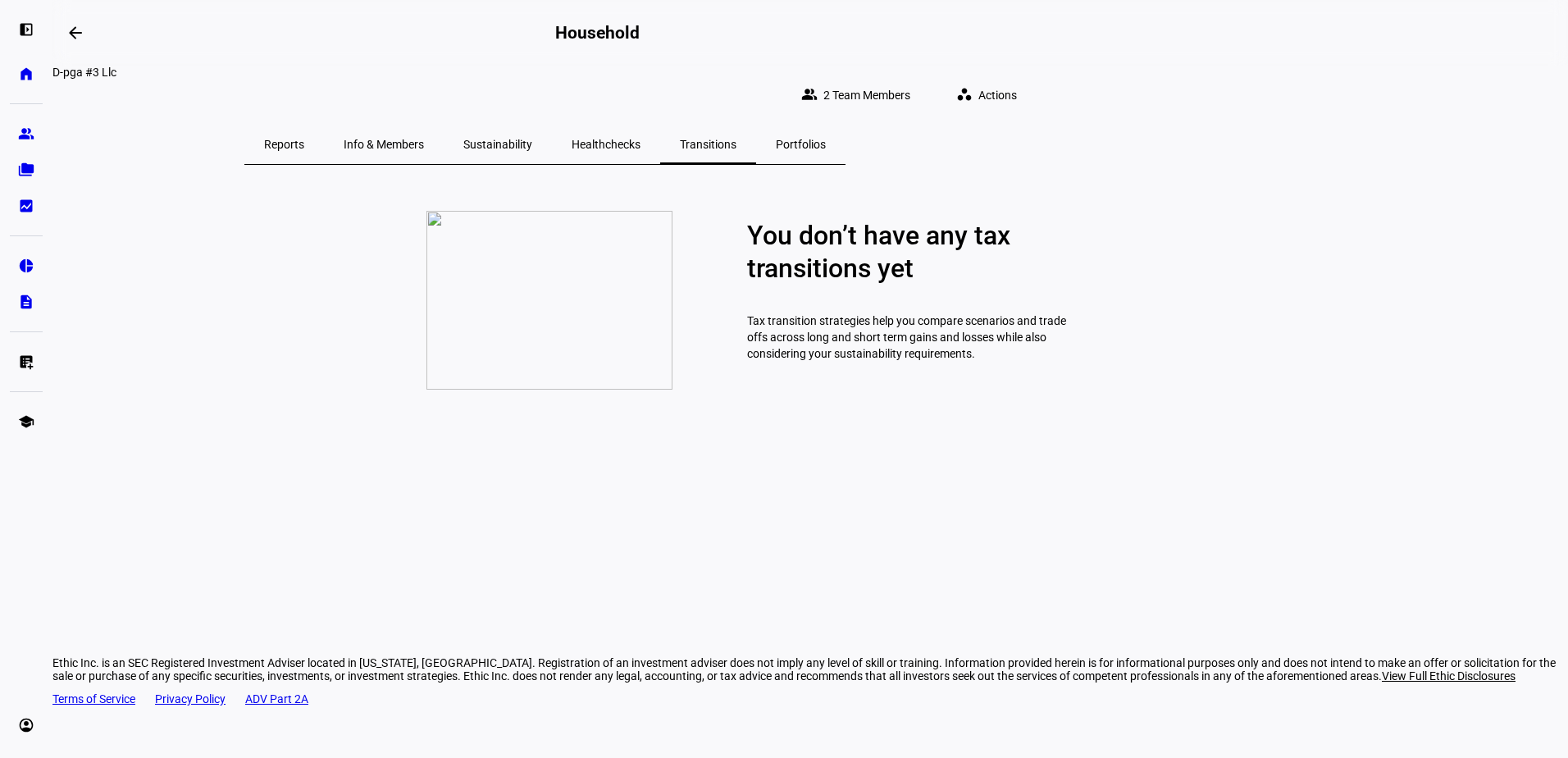
click at [972, 86] on mat-icon "workspaces" at bounding box center [965, 94] width 17 height 17
click at [914, 191] on div at bounding box center [784, 379] width 1568 height 758
click at [640, 139] on span "Healthchecks" at bounding box center [606, 144] width 69 height 11
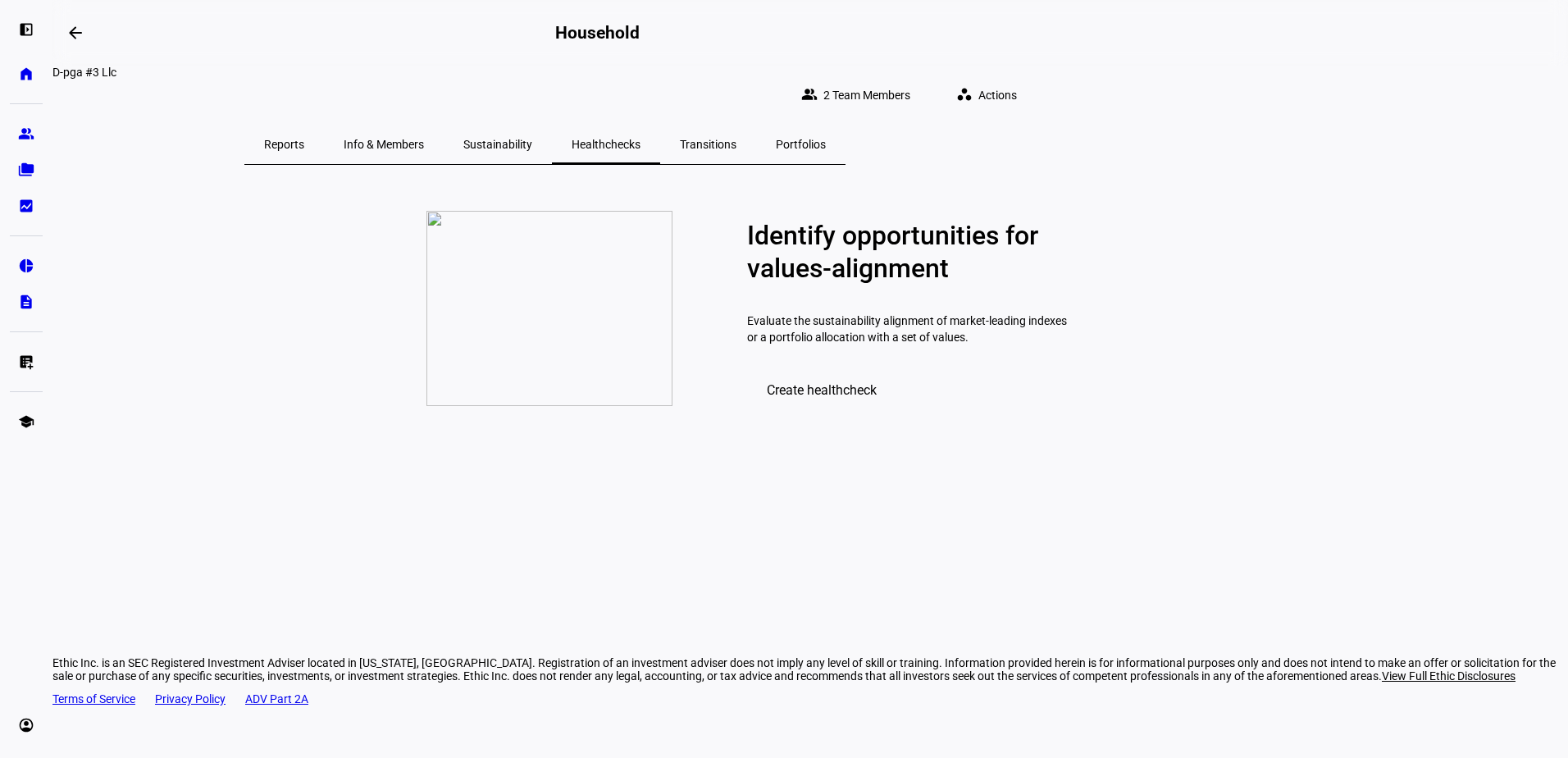
click at [532, 125] on span "Sustainability" at bounding box center [497, 144] width 69 height 40
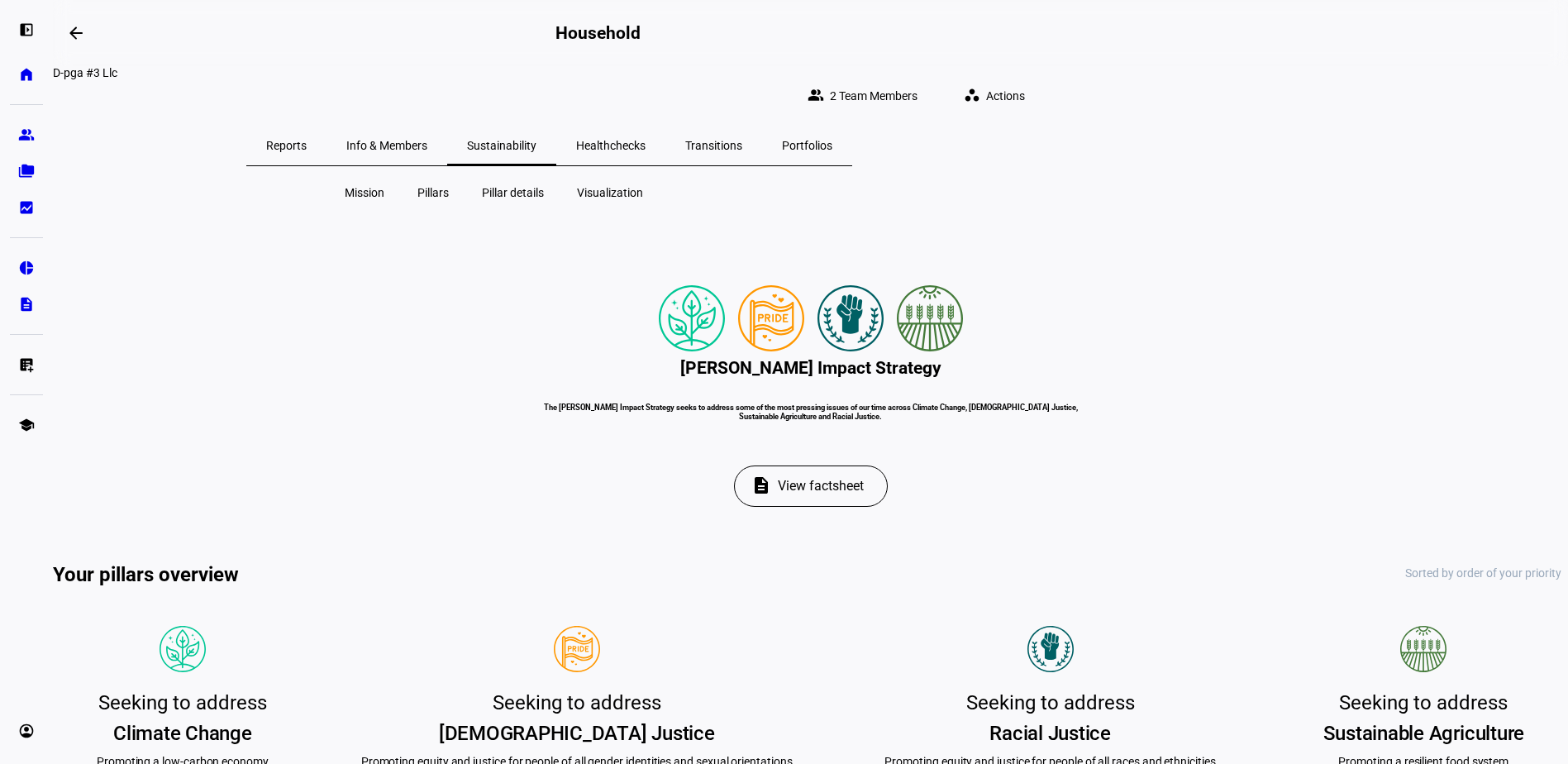
click at [437, 184] on span "Pillars" at bounding box center [432, 192] width 31 height 17
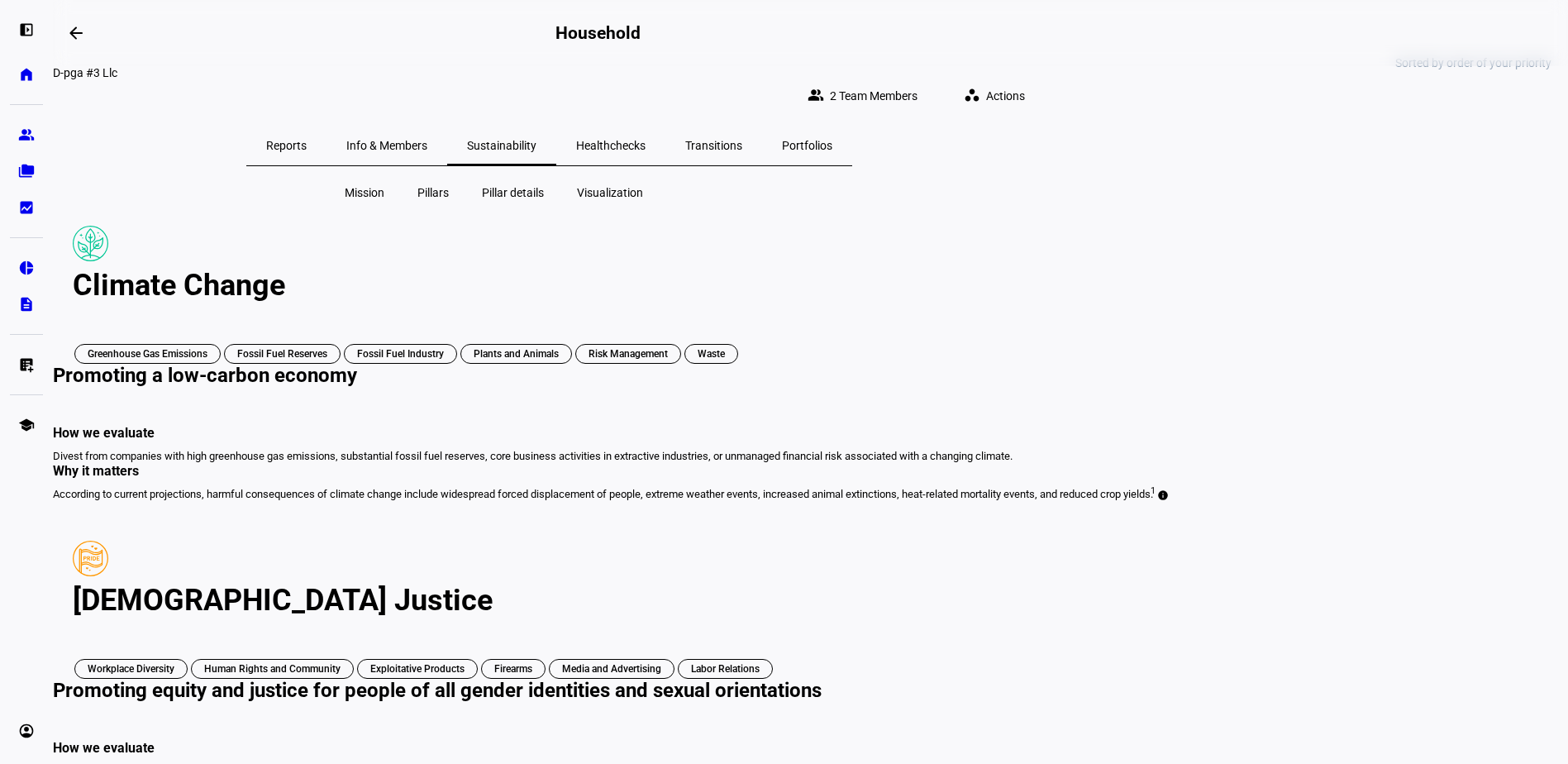
click at [507, 184] on span "Pillar details" at bounding box center [513, 192] width 62 height 17
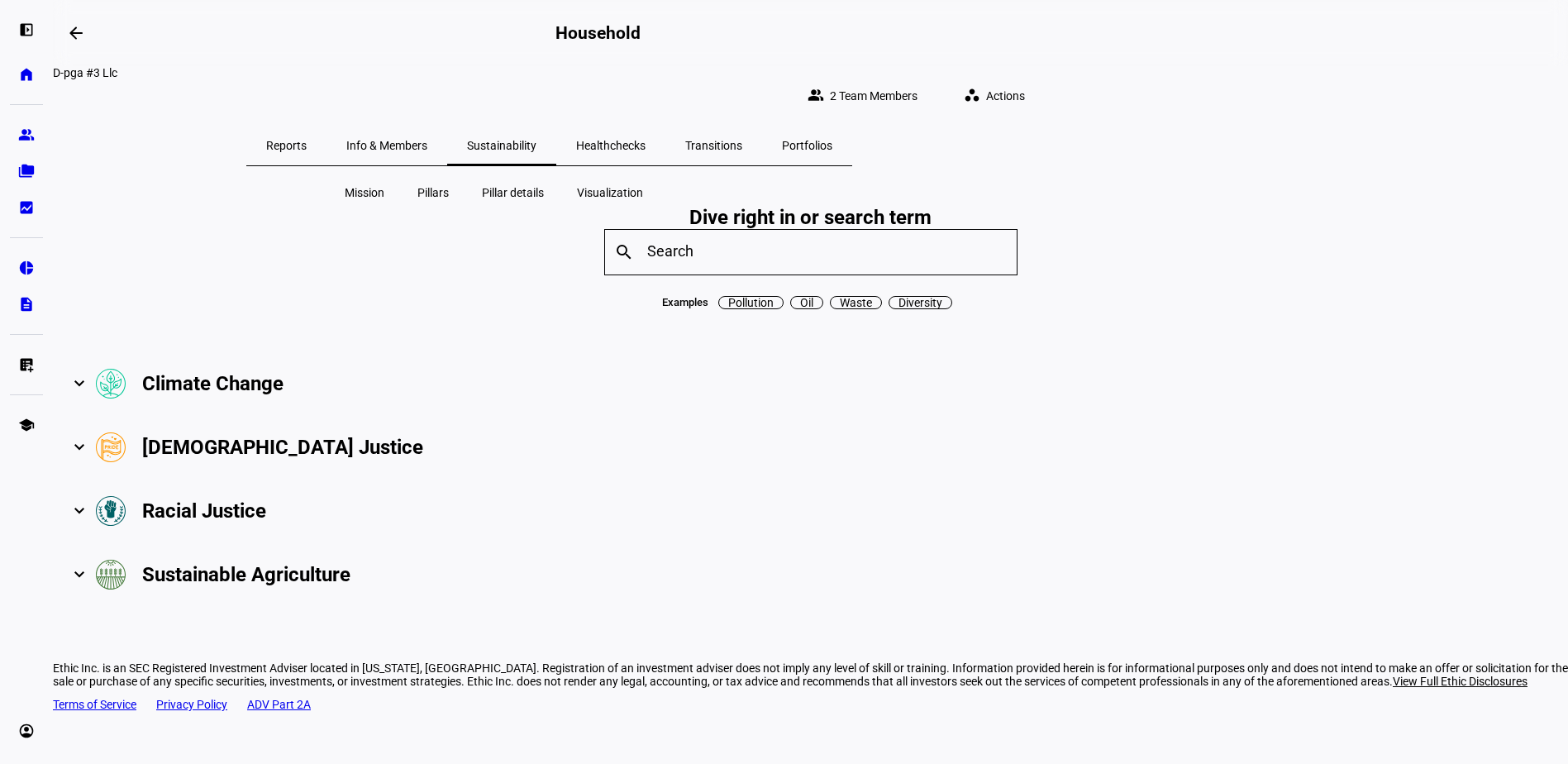
click at [612, 184] on span "Visualization" at bounding box center [610, 192] width 66 height 17
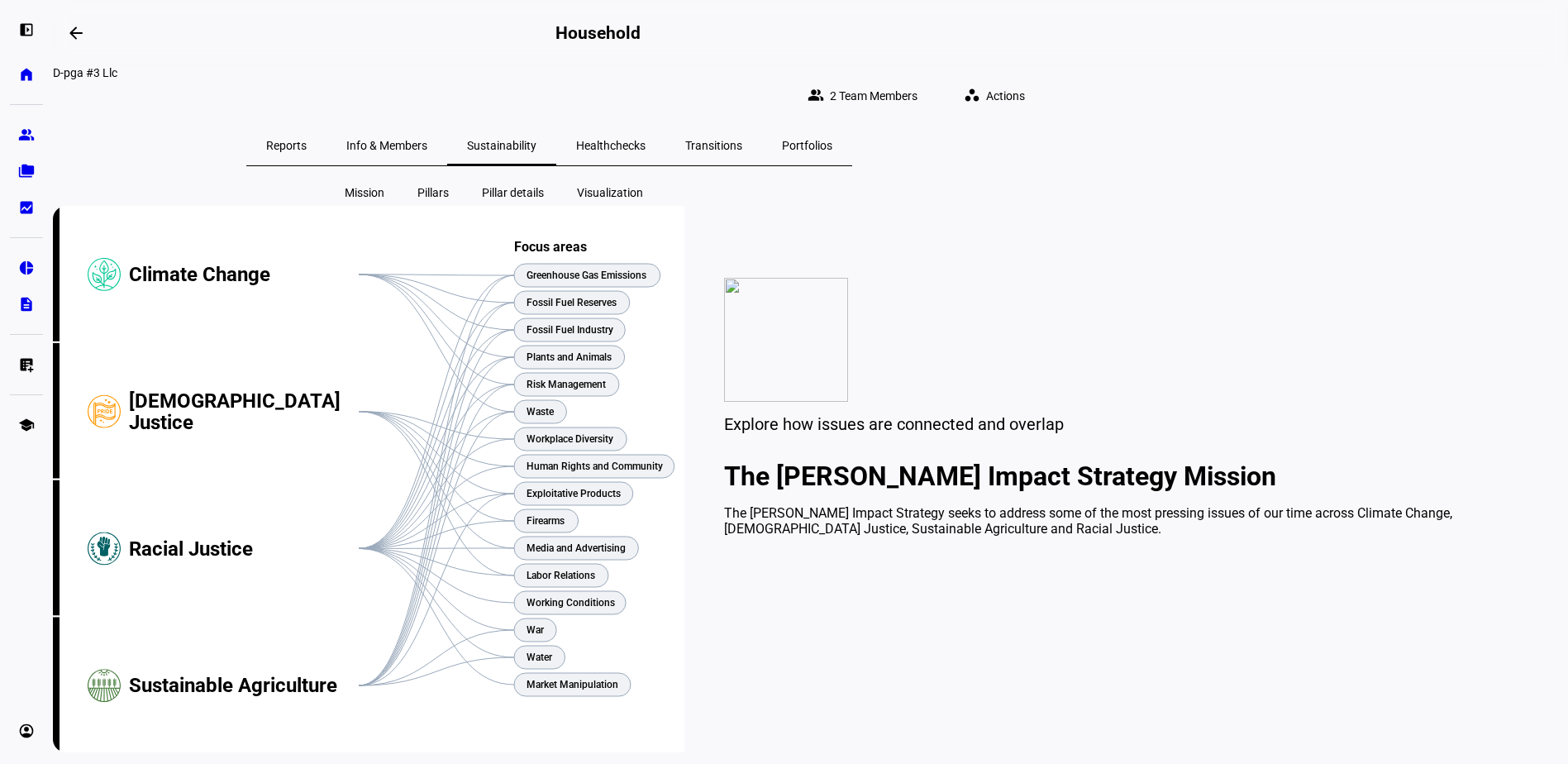
click at [306, 140] on span "Reports" at bounding box center [287, 145] width 41 height 12
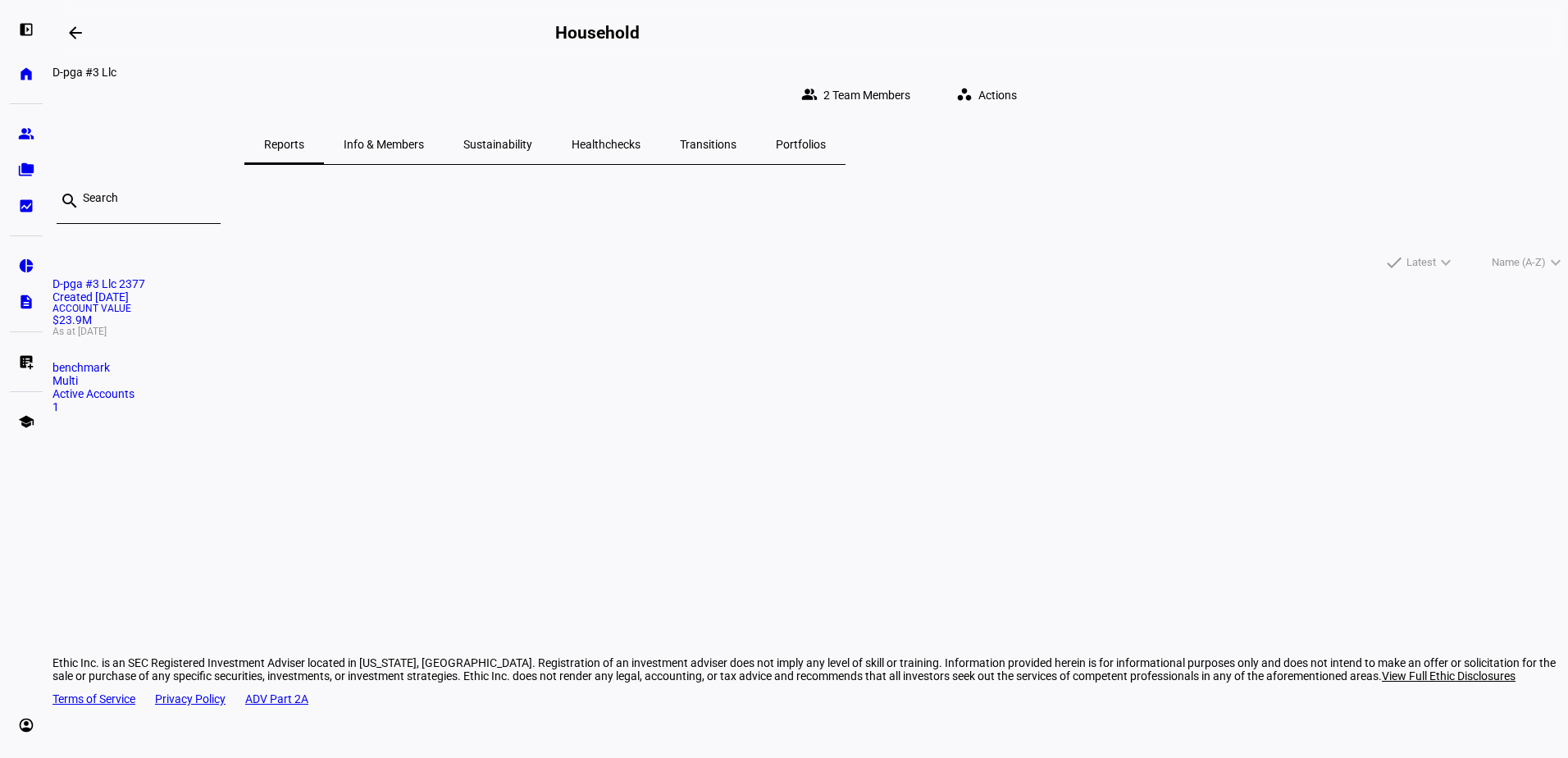
click at [444, 335] on mat-card "D-pga #3 Llc 2377 Created [DATE] Account Value $23.9M As at [DATE] benchmark Mu…" at bounding box center [810, 345] width 1515 height 136
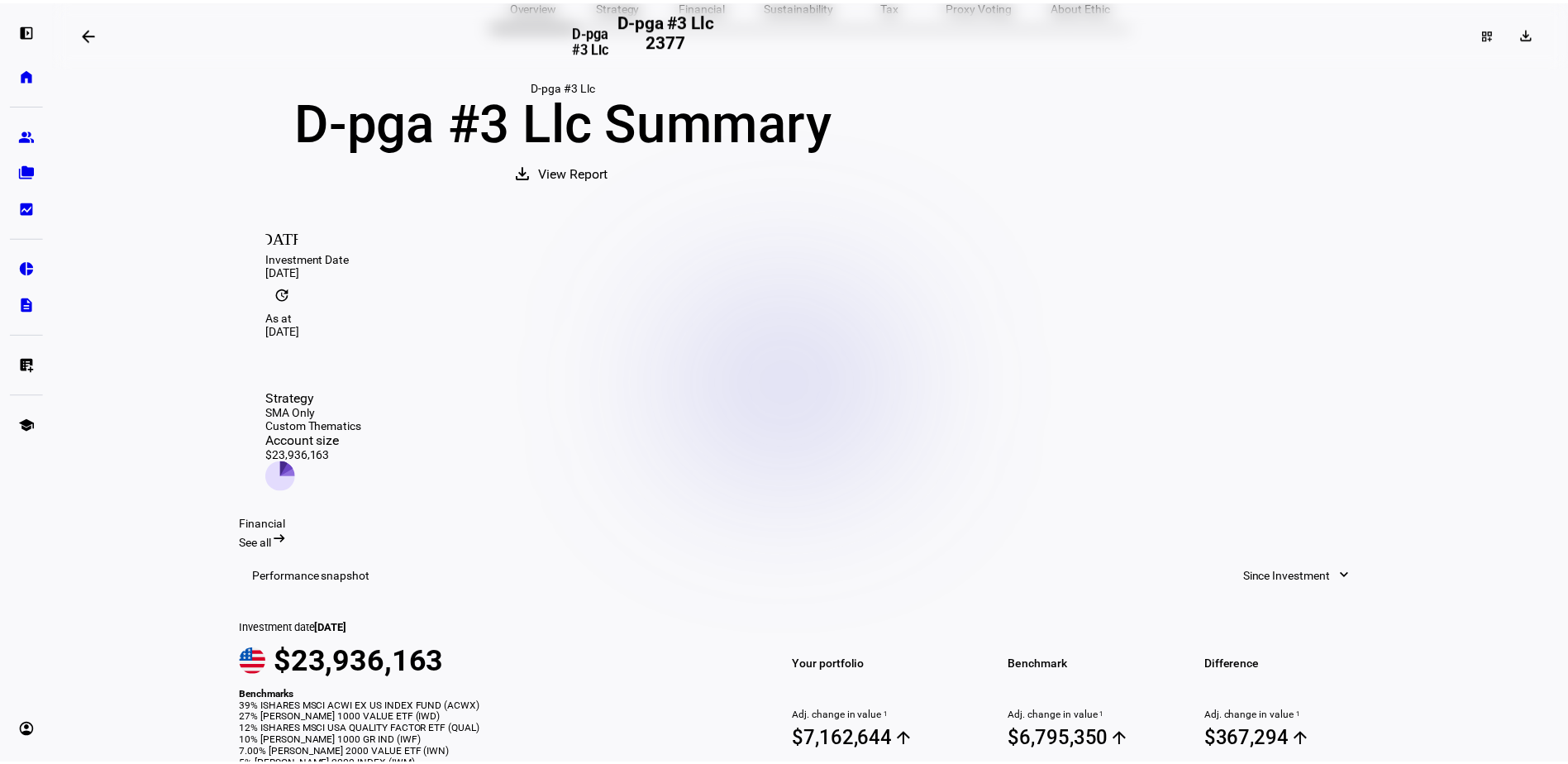
scroll to position [81, 0]
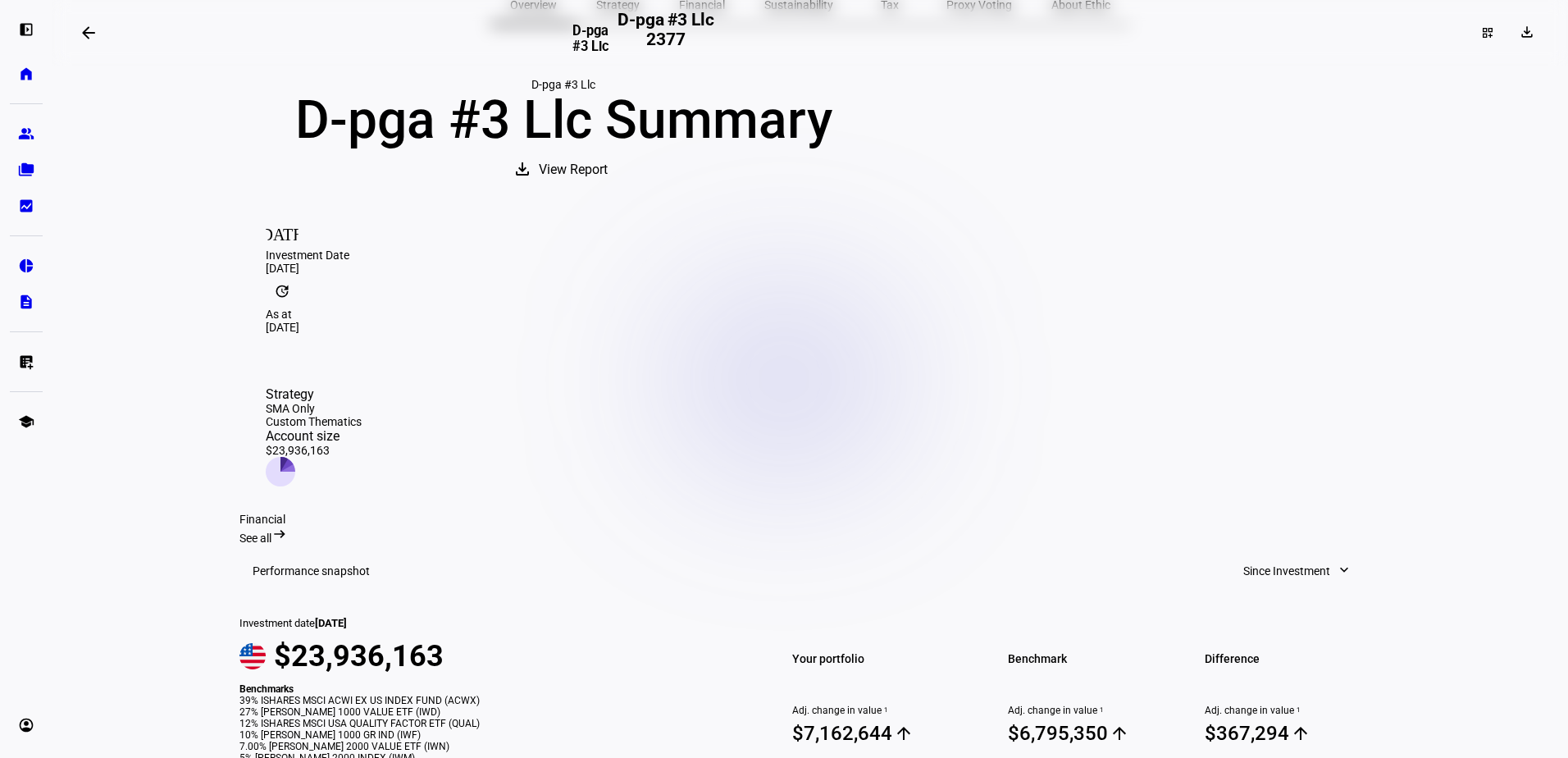
click at [608, 190] on span "View Report" at bounding box center [573, 170] width 69 height 40
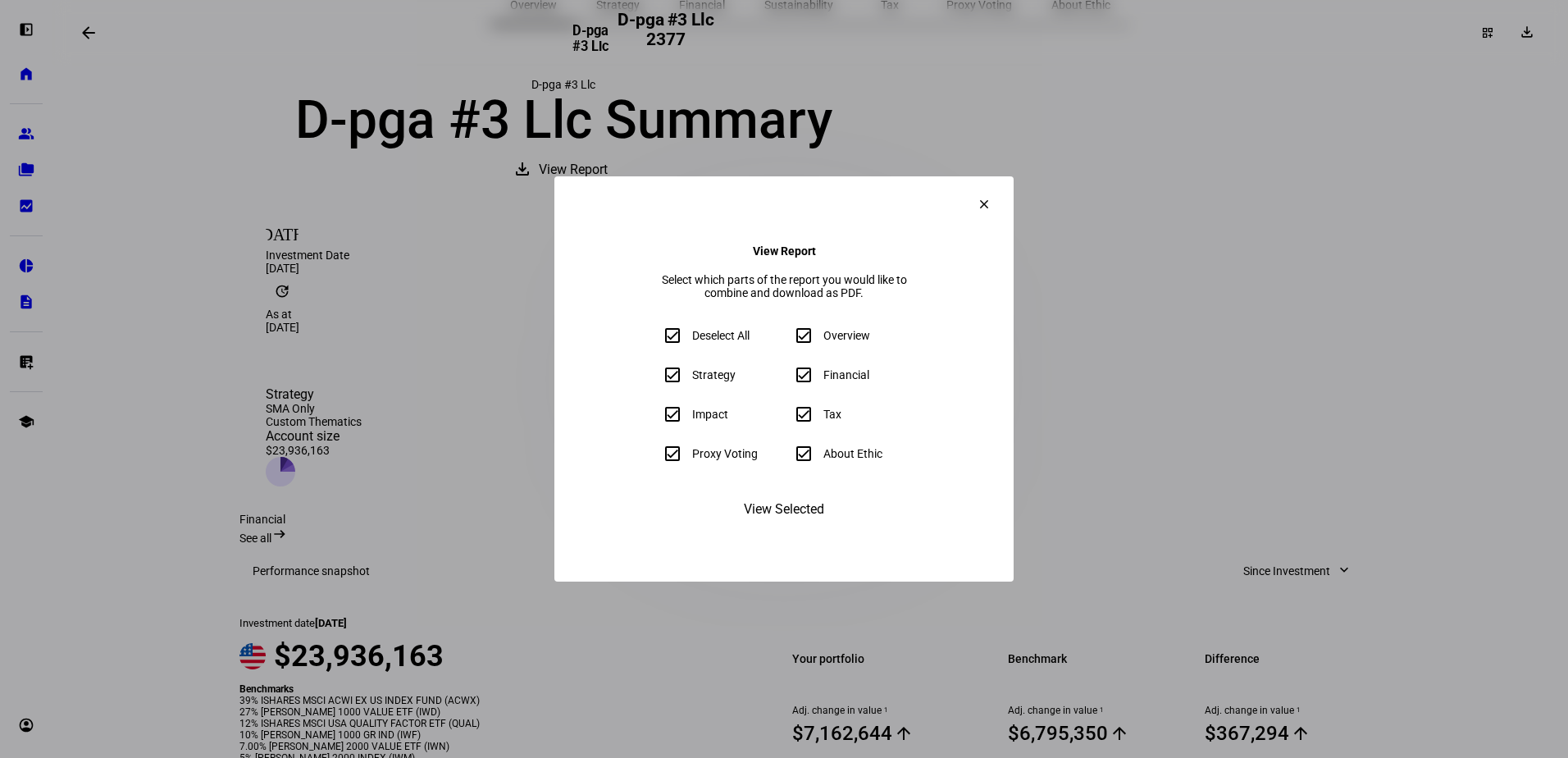
click at [804, 455] on input "About Ethic" at bounding box center [803, 453] width 33 height 32
checkbox input "false"
click at [653, 462] on div at bounding box center [672, 453] width 40 height 40
checkbox input "false"
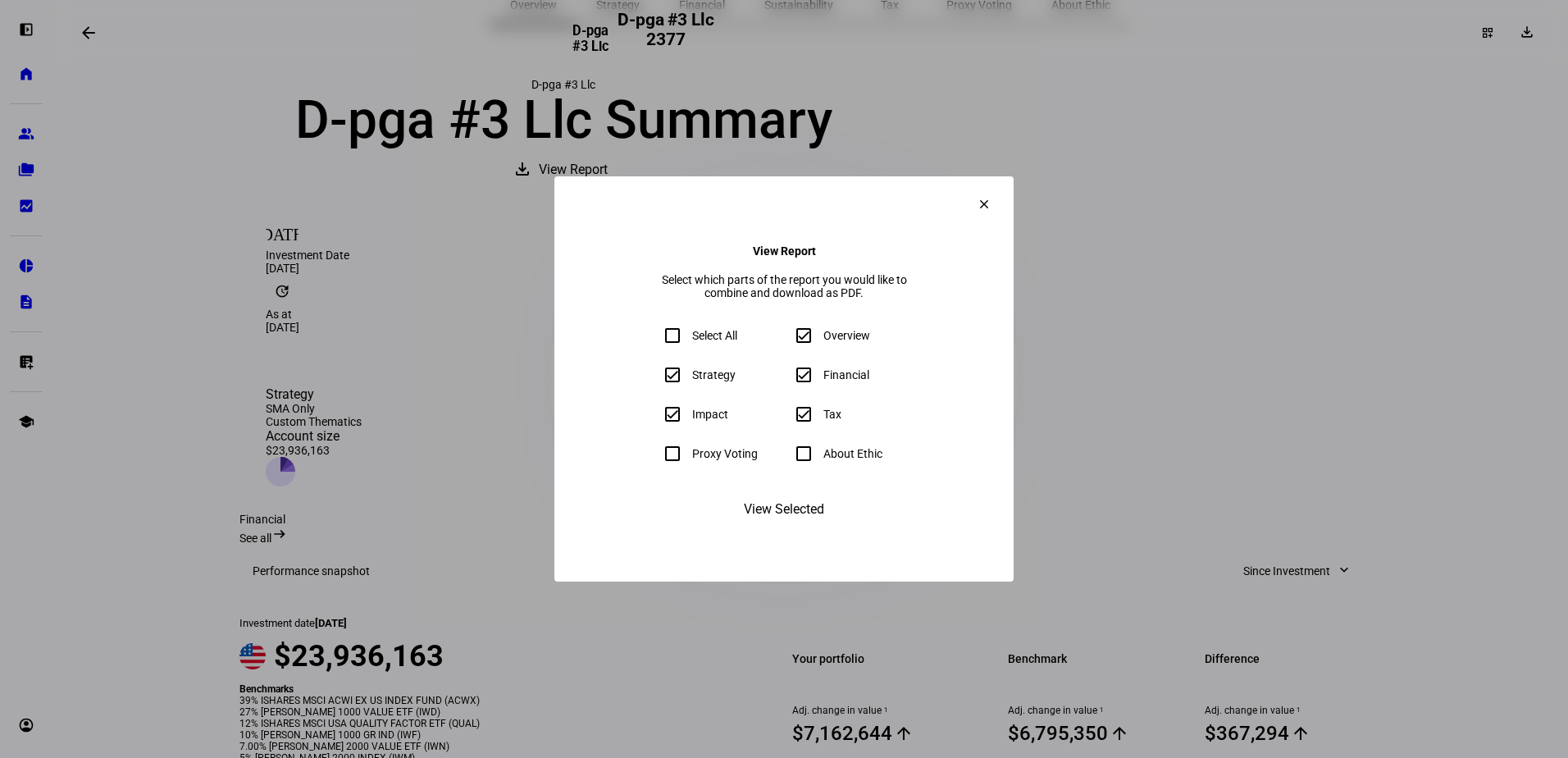
click at [798, 529] on span "View Selected" at bounding box center [784, 509] width 80 height 40
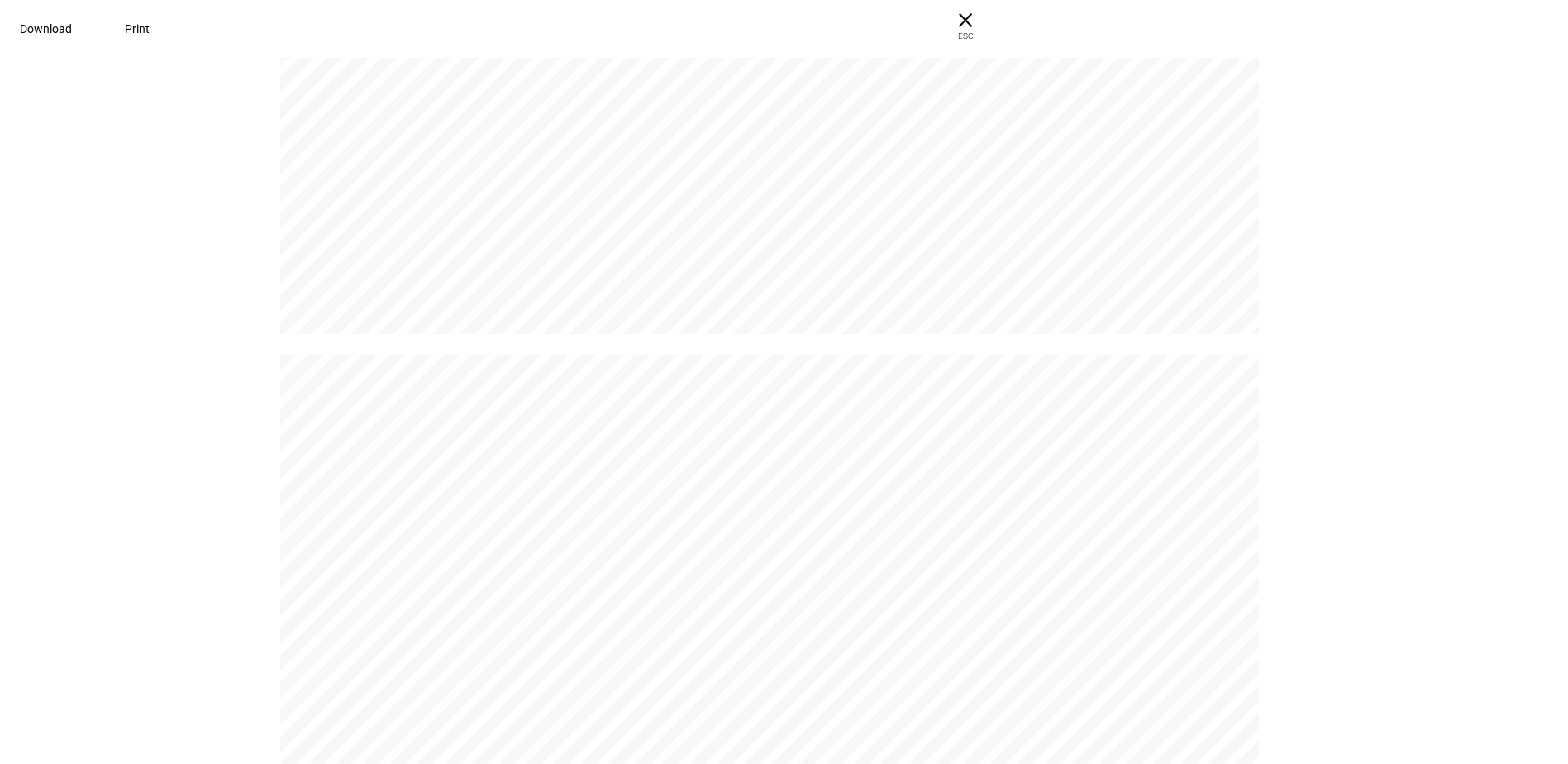
scroll to position [7435, 0]
click at [72, 28] on span "Download" at bounding box center [45, 28] width 52 height 13
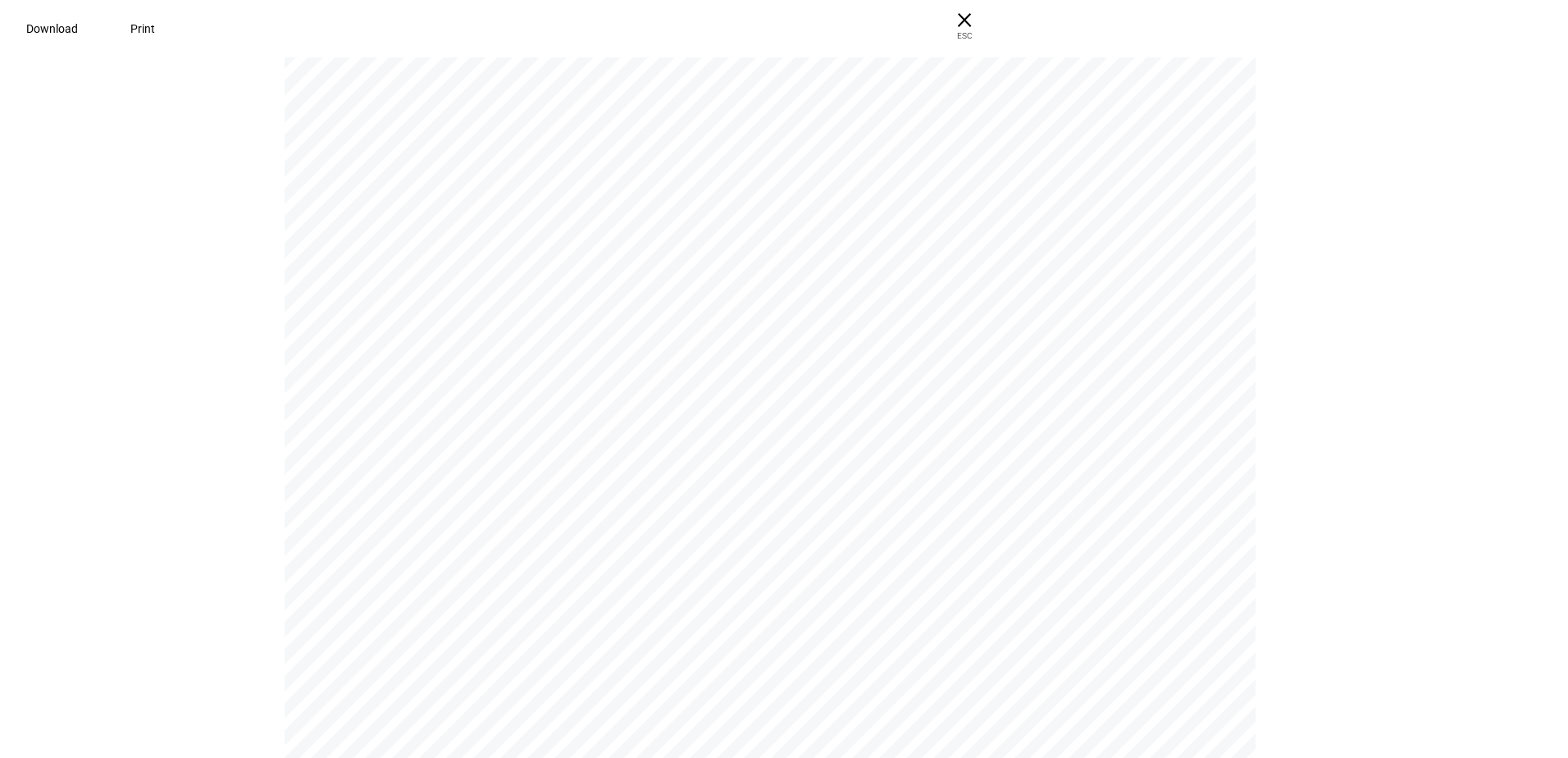
scroll to position [188, 0]
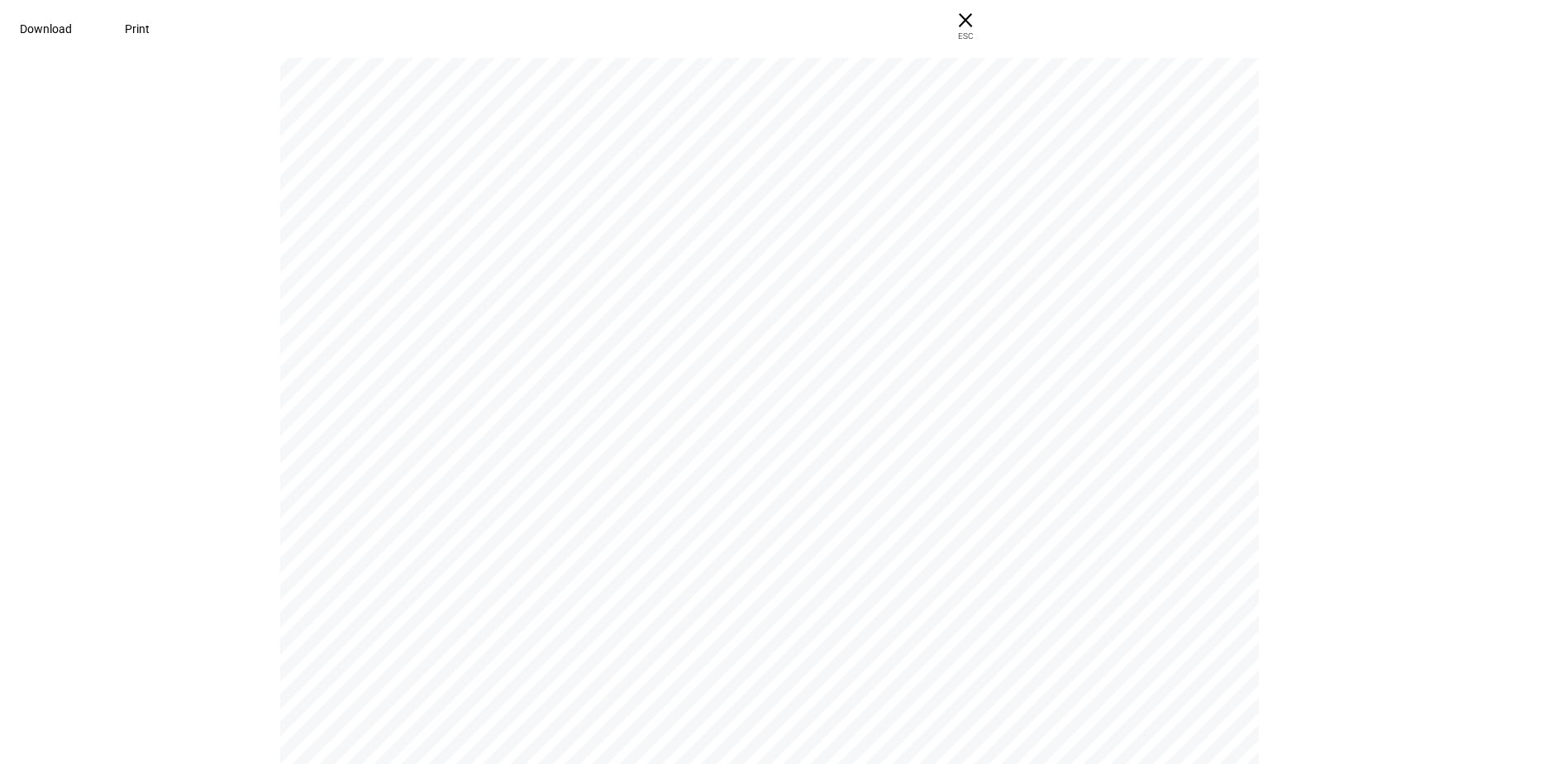
drag, startPoint x: 1249, startPoint y: 25, endPoint x: 1225, endPoint y: 50, distance: 34.7
click at [992, 25] on span "× ESC" at bounding box center [966, 27] width 53 height 53
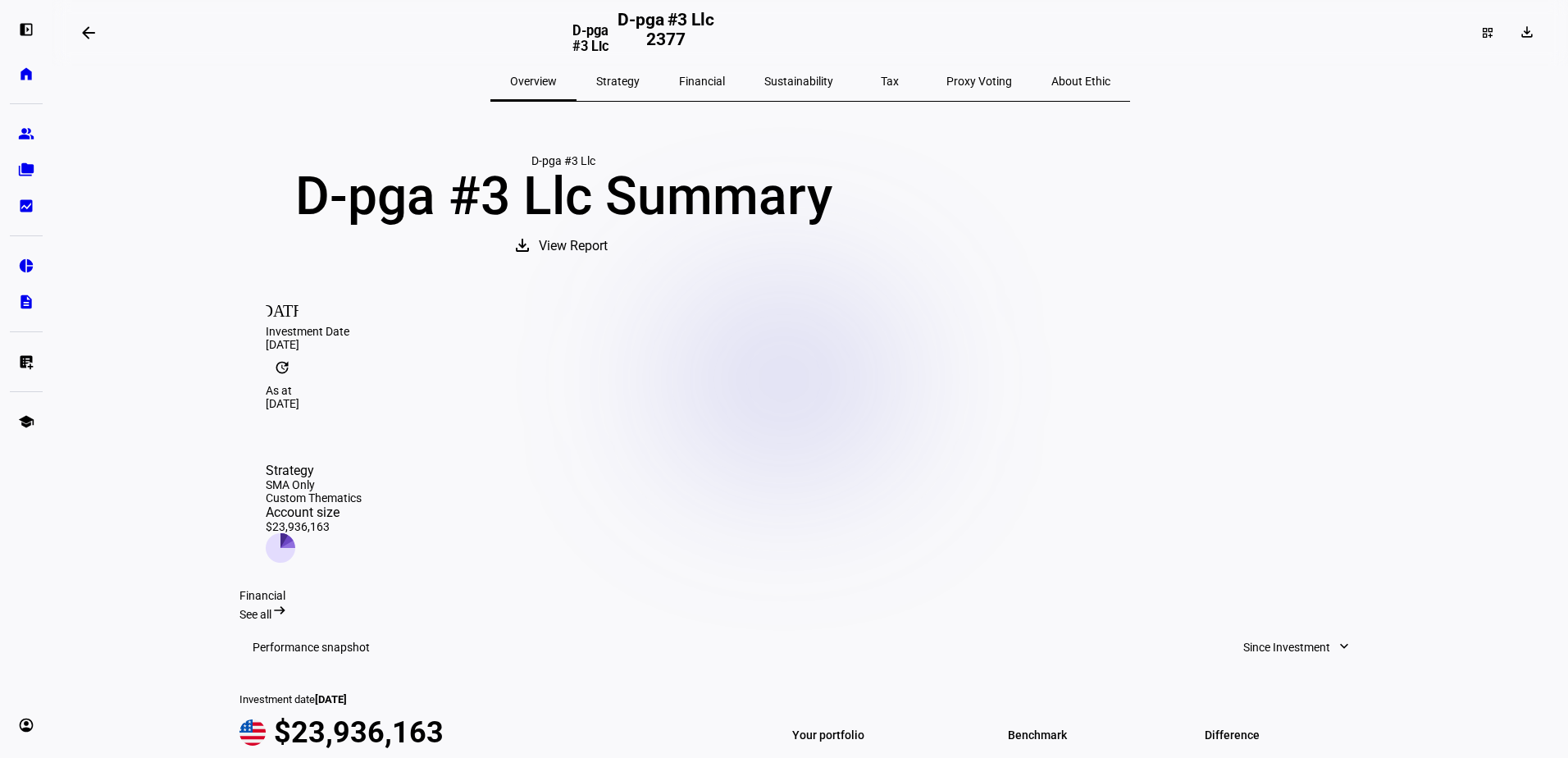
scroll to position [0, 0]
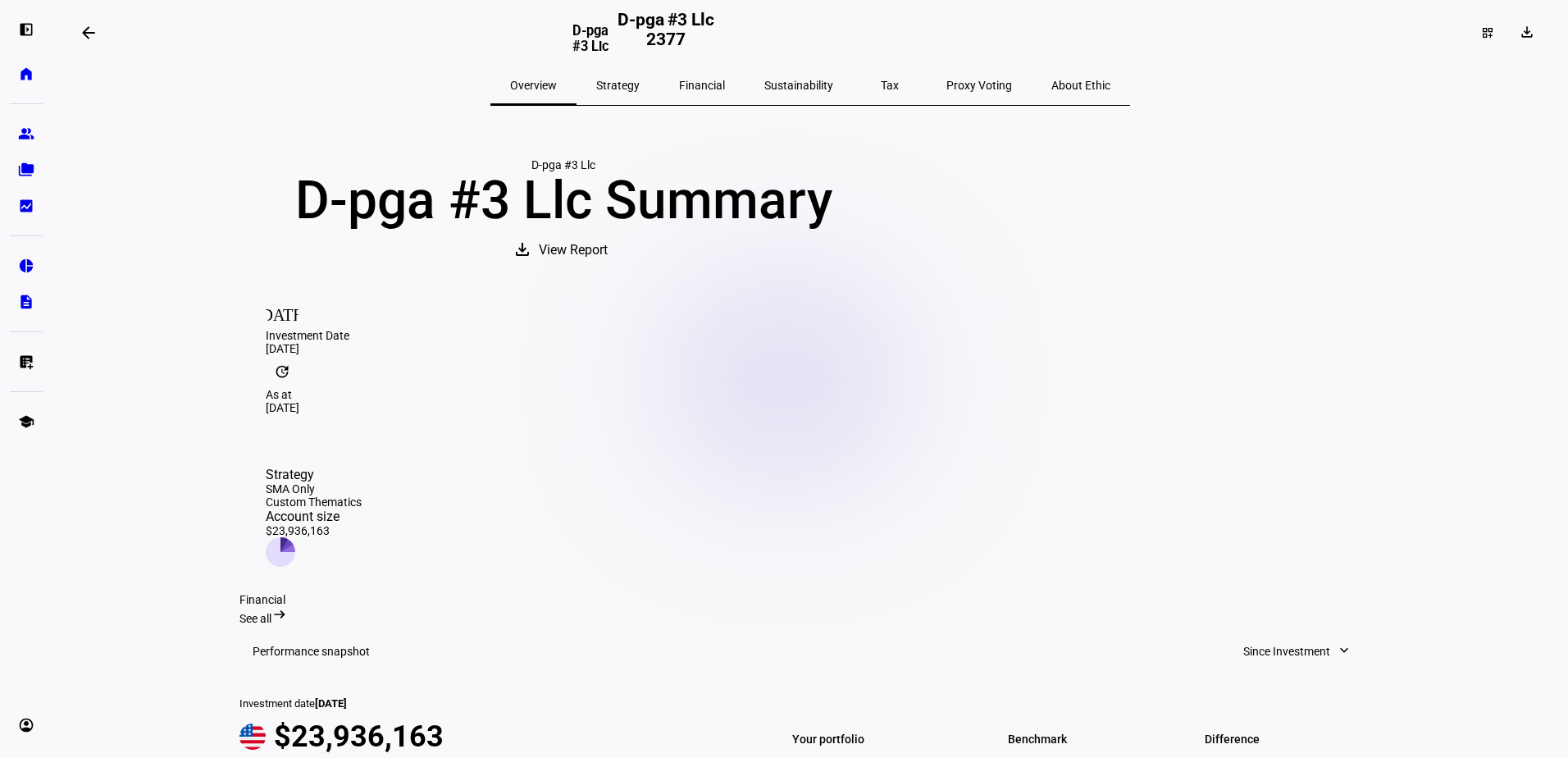
click at [93, 30] on mat-icon "arrow_backwards" at bounding box center [89, 32] width 19 height 19
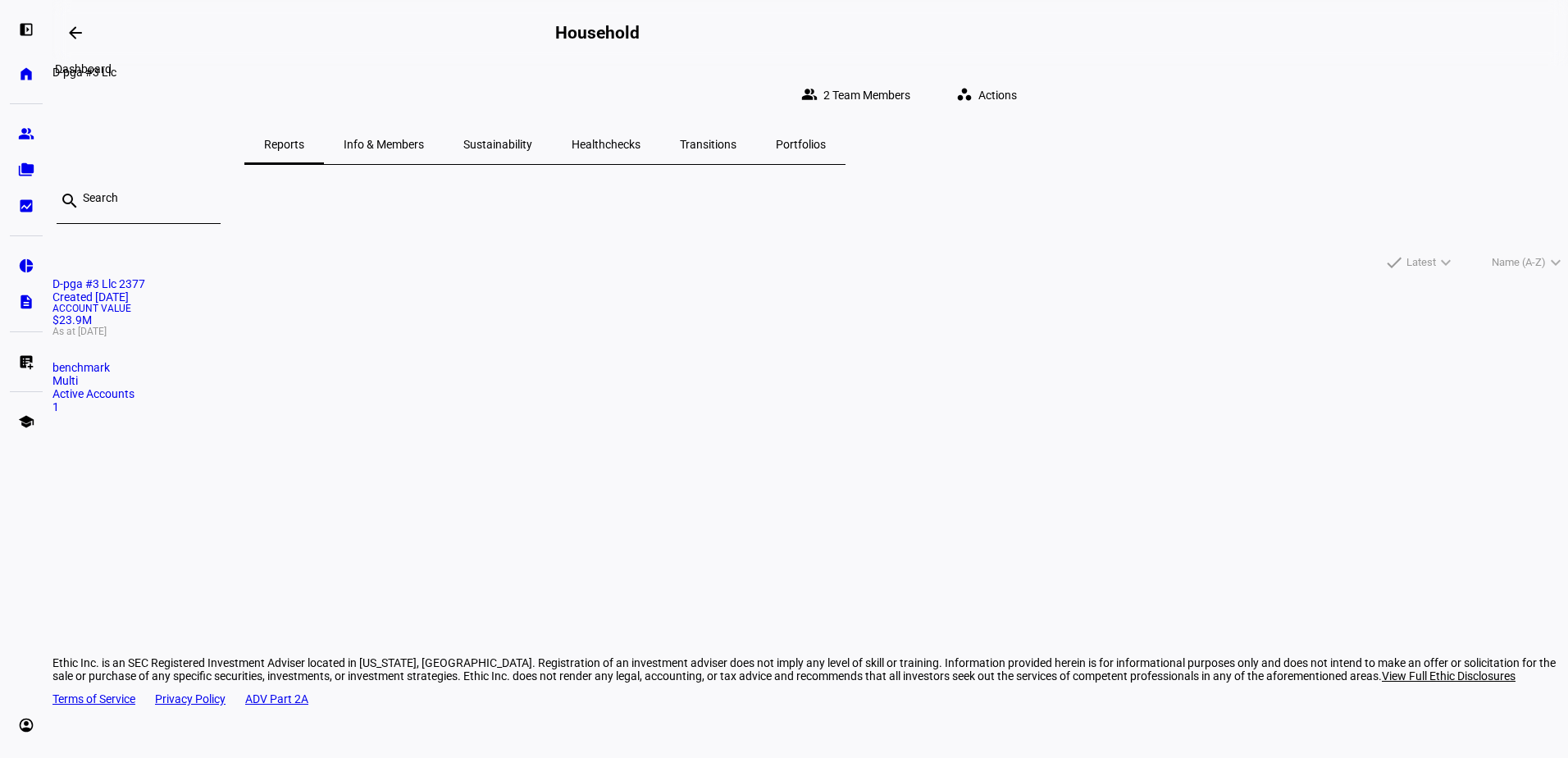
click at [76, 32] on mat-icon "arrow_backwards" at bounding box center [76, 32] width 19 height 19
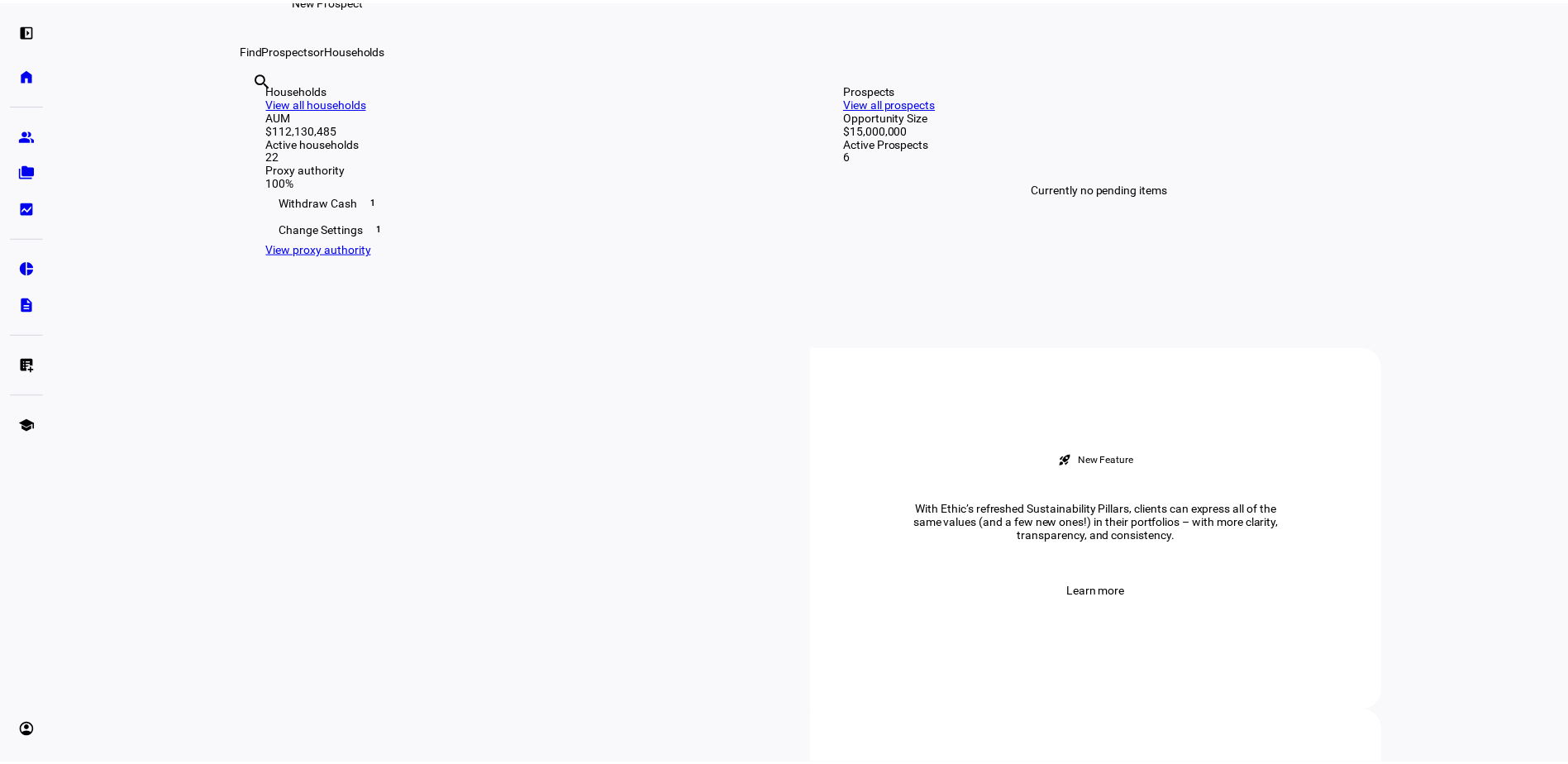
scroll to position [329, 0]
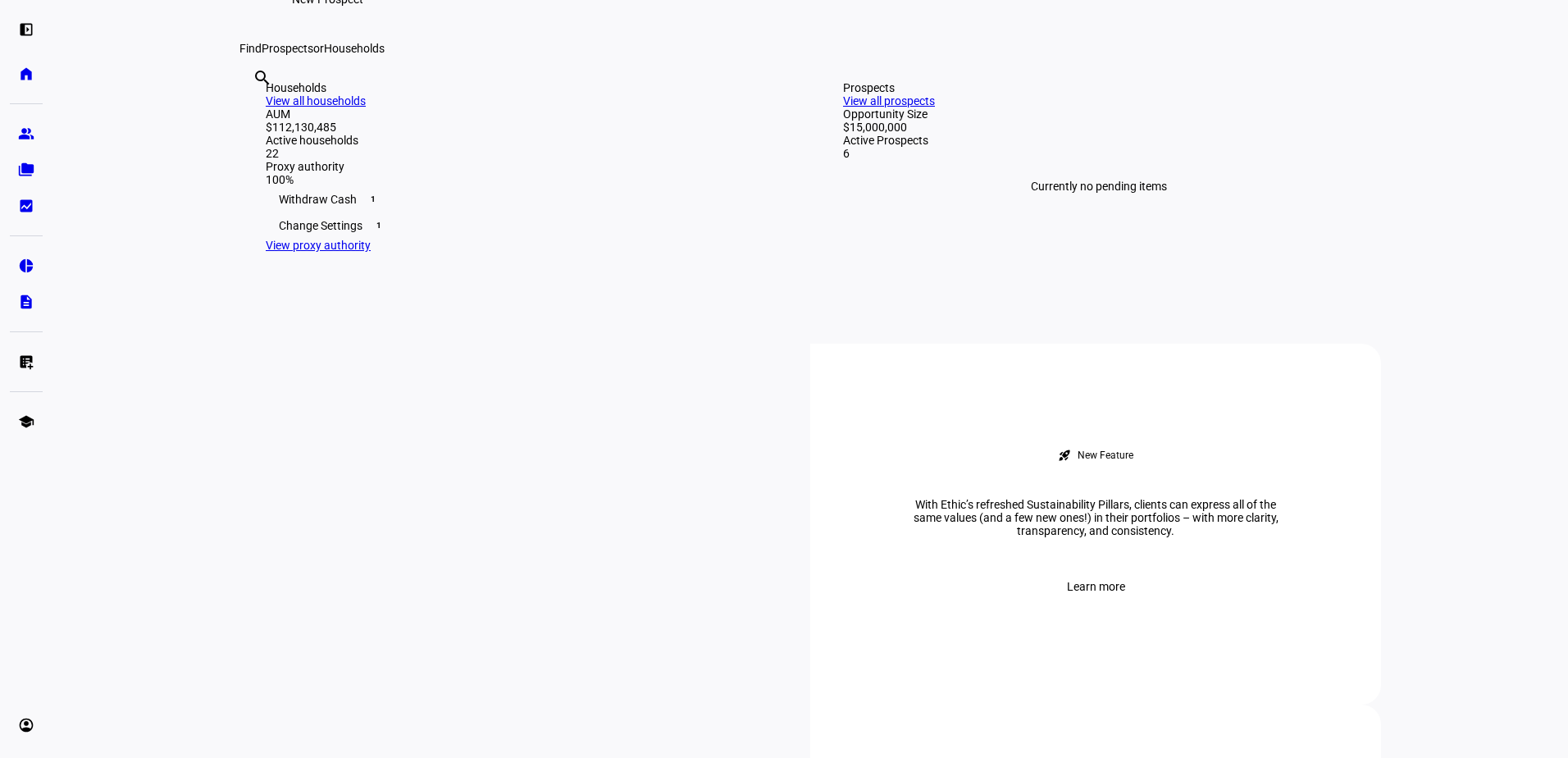
click at [256, 110] on input "text" at bounding box center [255, 100] width 4 height 19
type input "PGA"
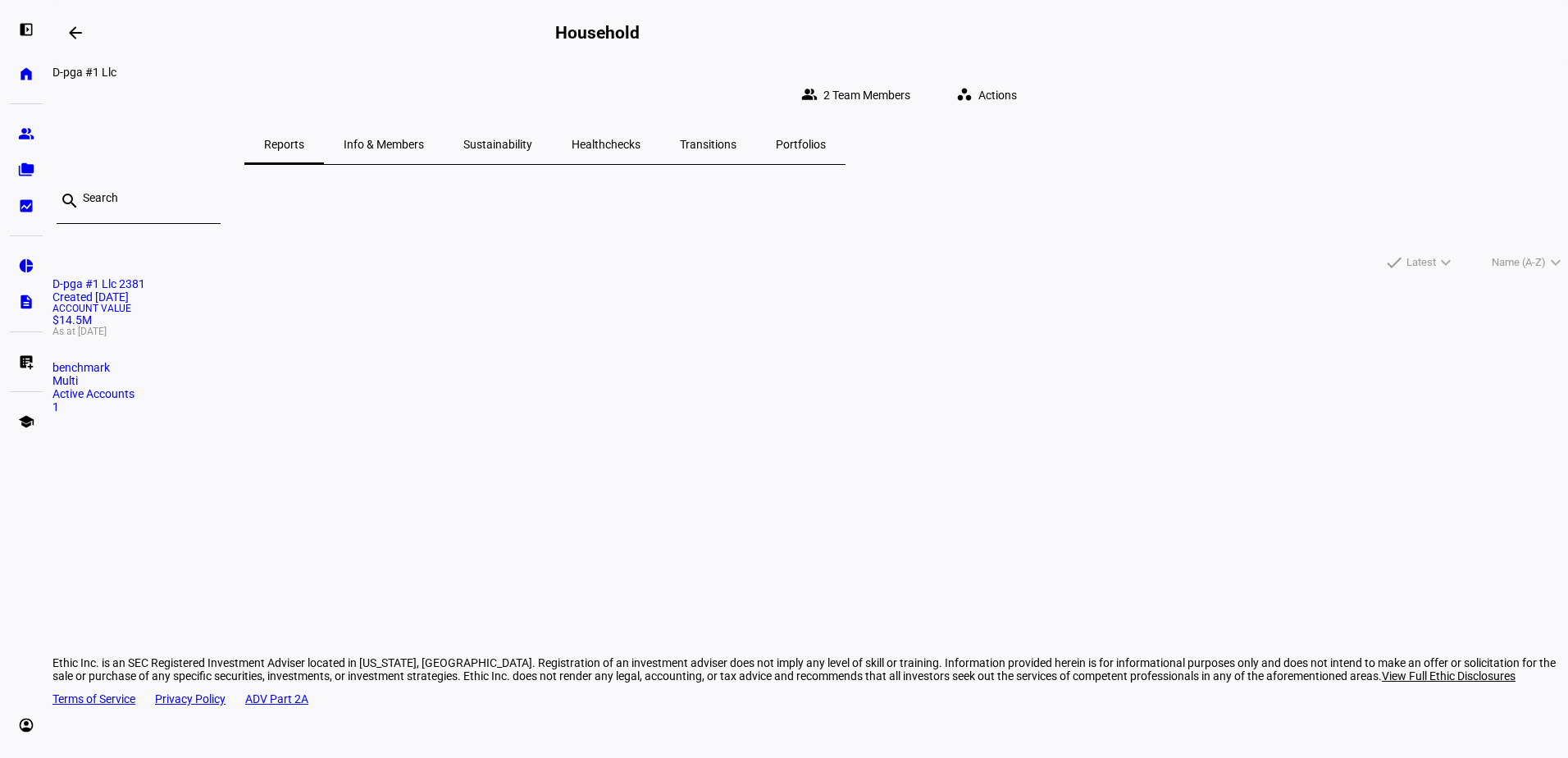
click at [549, 336] on div "Account Value $14.5M As at [DATE]" at bounding box center [810, 319] width 1515 height 32
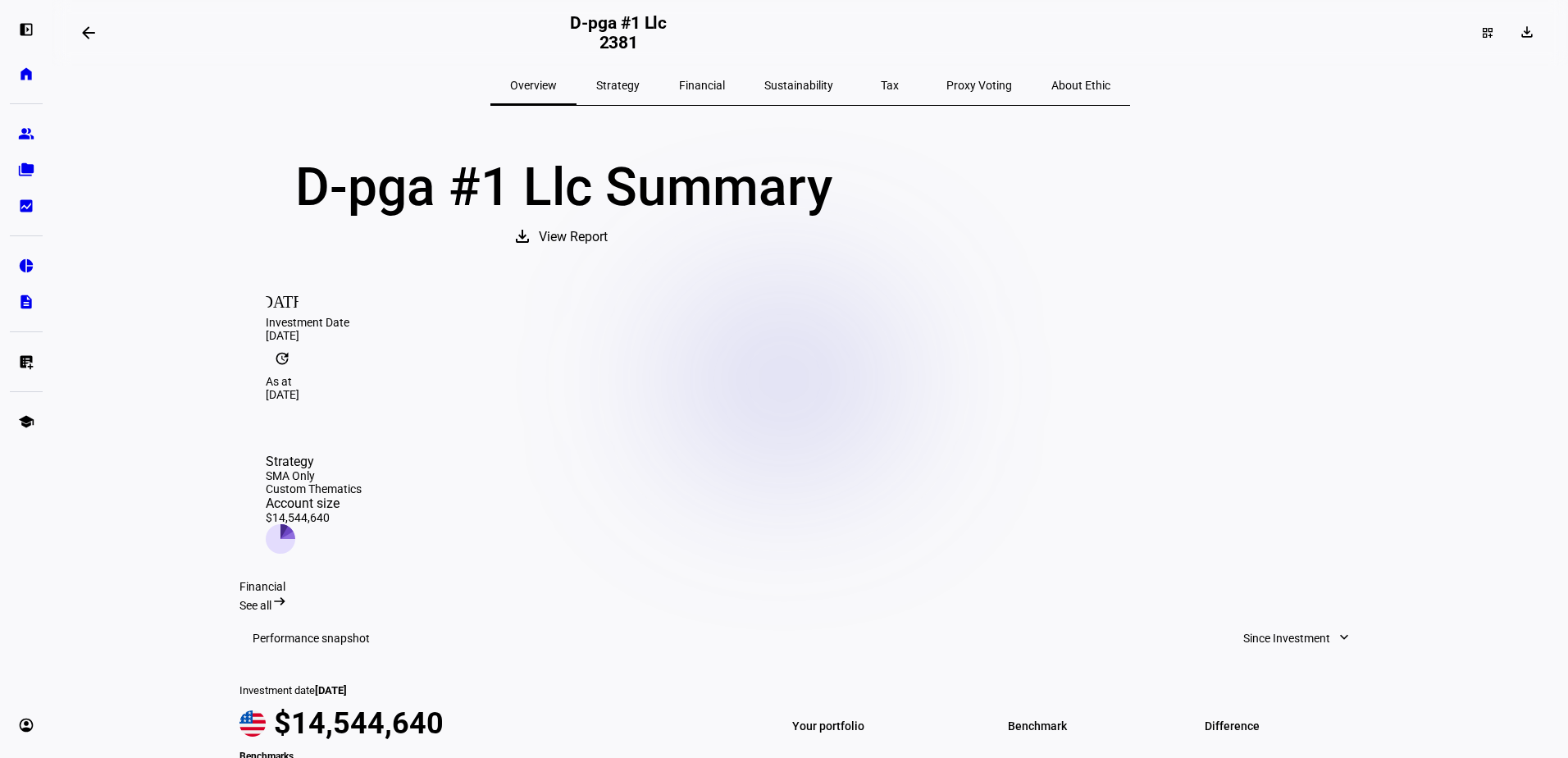
click at [608, 250] on span "View Report" at bounding box center [573, 236] width 69 height 40
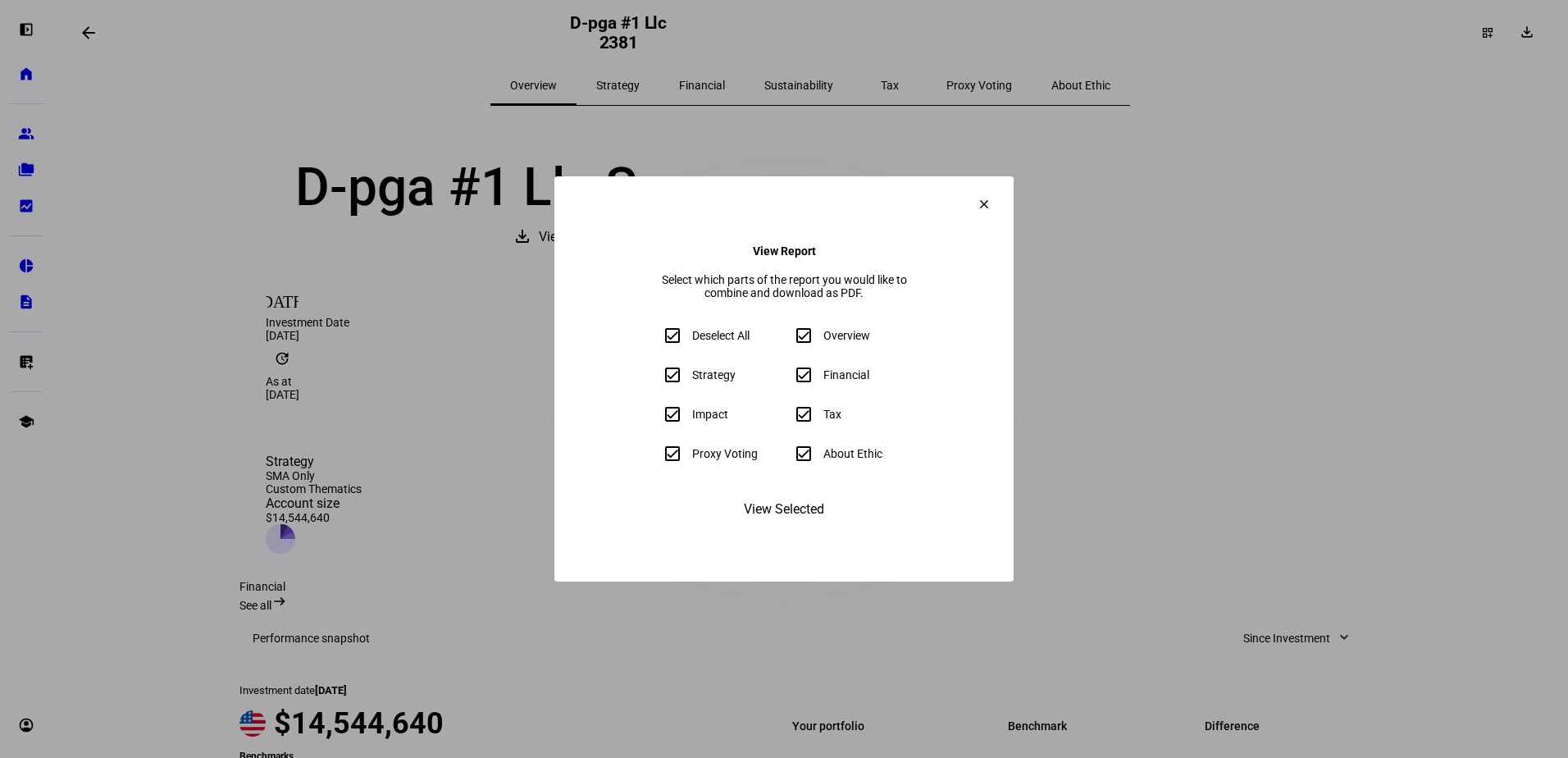
click at [656, 466] on input "Proxy Voting" at bounding box center [672, 453] width 33 height 32
checkbox input "false"
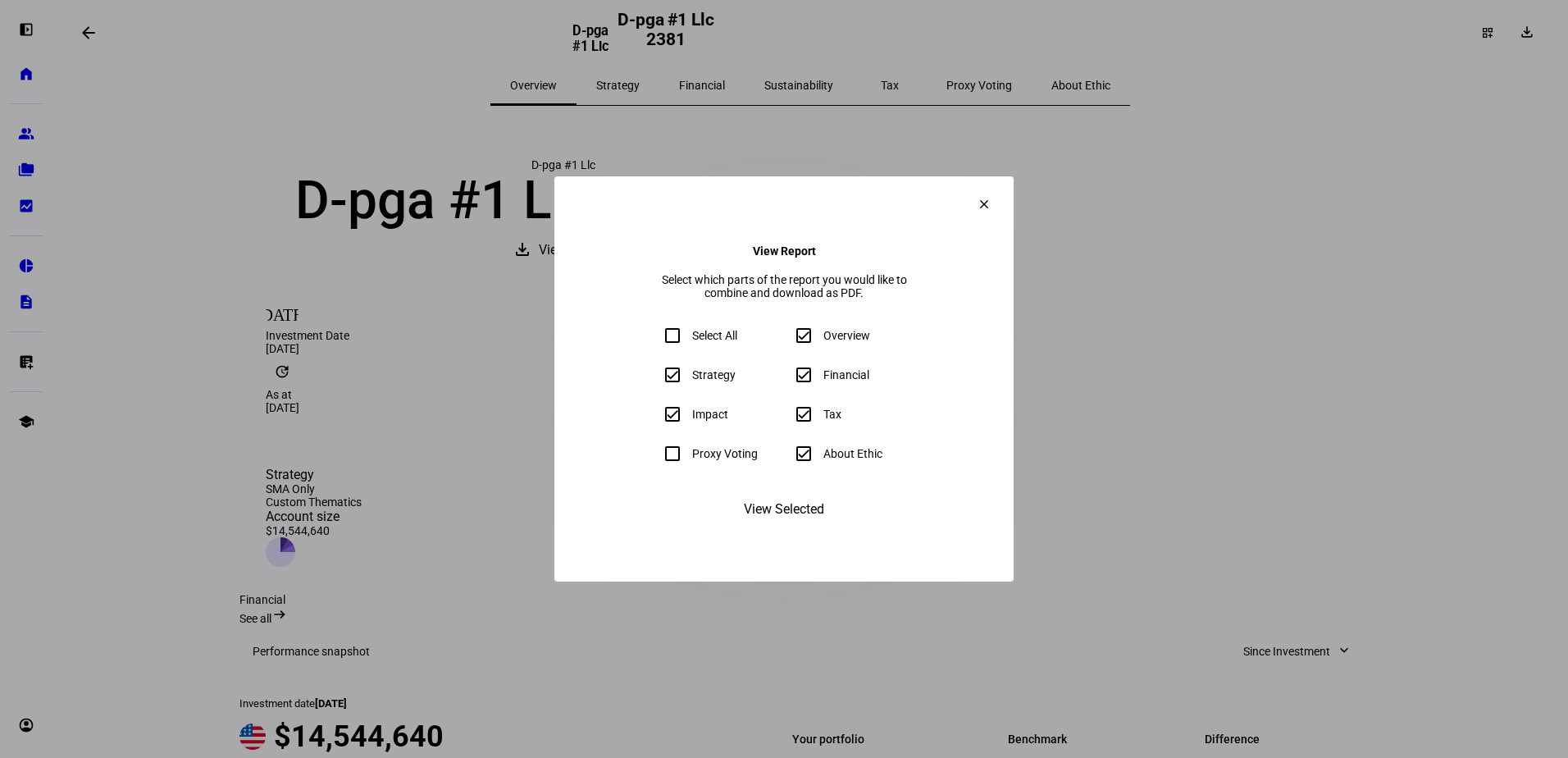
click at [806, 461] on input "About Ethic" at bounding box center [803, 453] width 33 height 32
checkbox input "false"
click at [808, 529] on span "View Selected" at bounding box center [784, 509] width 80 height 40
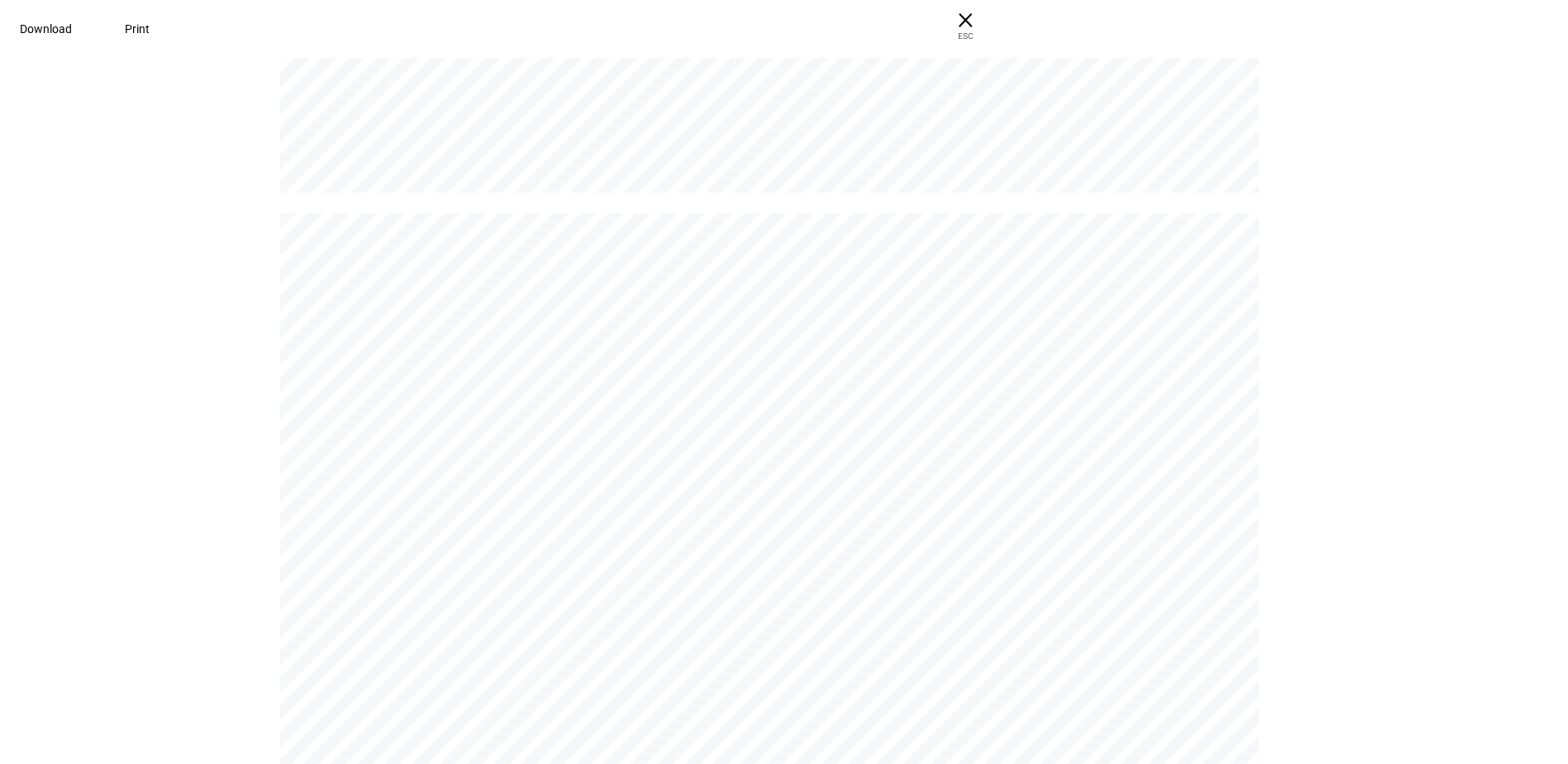
scroll to position [4, 0]
click at [92, 11] on span at bounding box center [46, 28] width 92 height 40
